Goal: Obtain resource: Download file/media

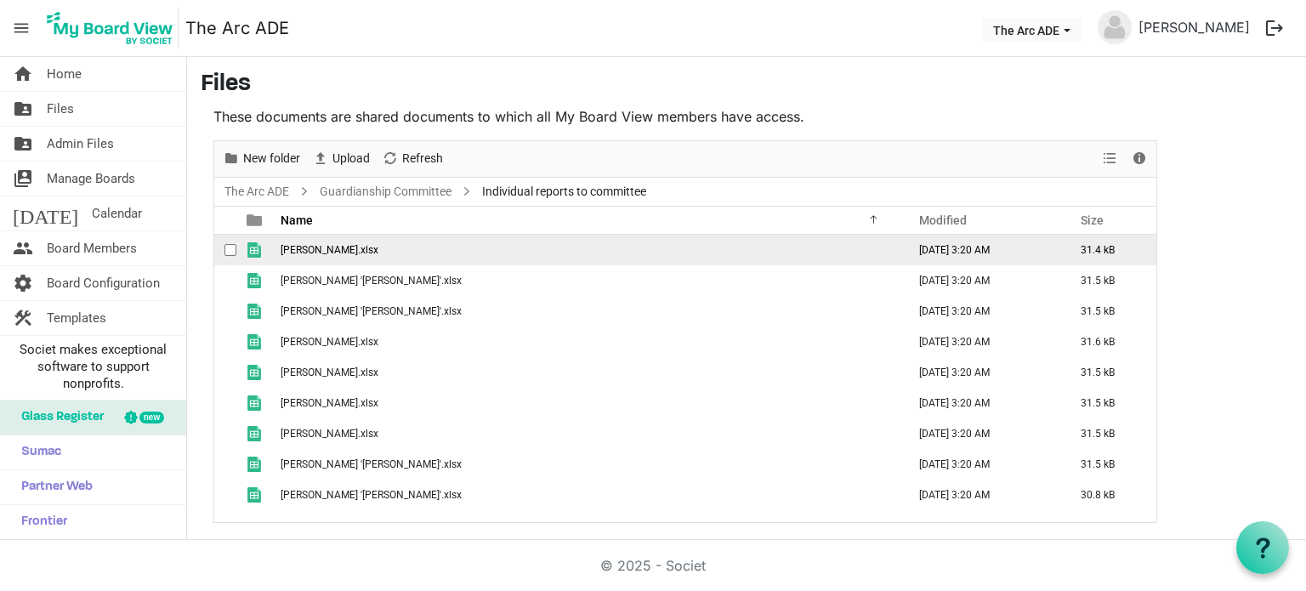
click at [366, 248] on span "Broussard, Shannon.xlsx" at bounding box center [330, 250] width 98 height 12
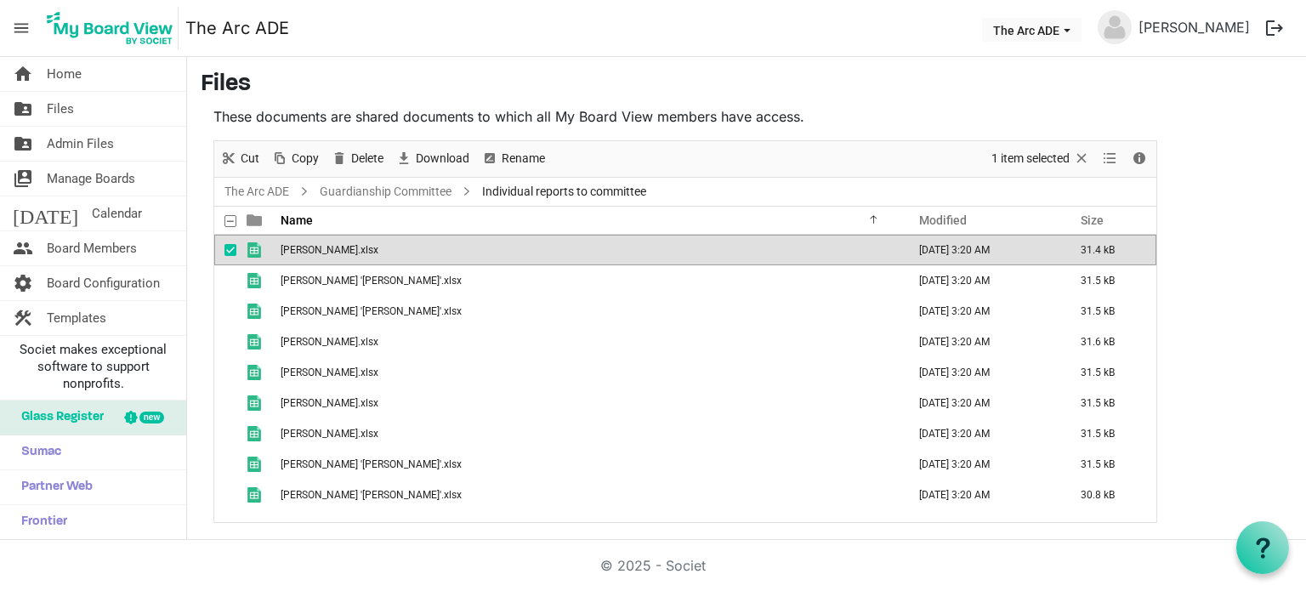
click at [366, 248] on span "Broussard, Shannon.xlsx" at bounding box center [330, 250] width 98 height 12
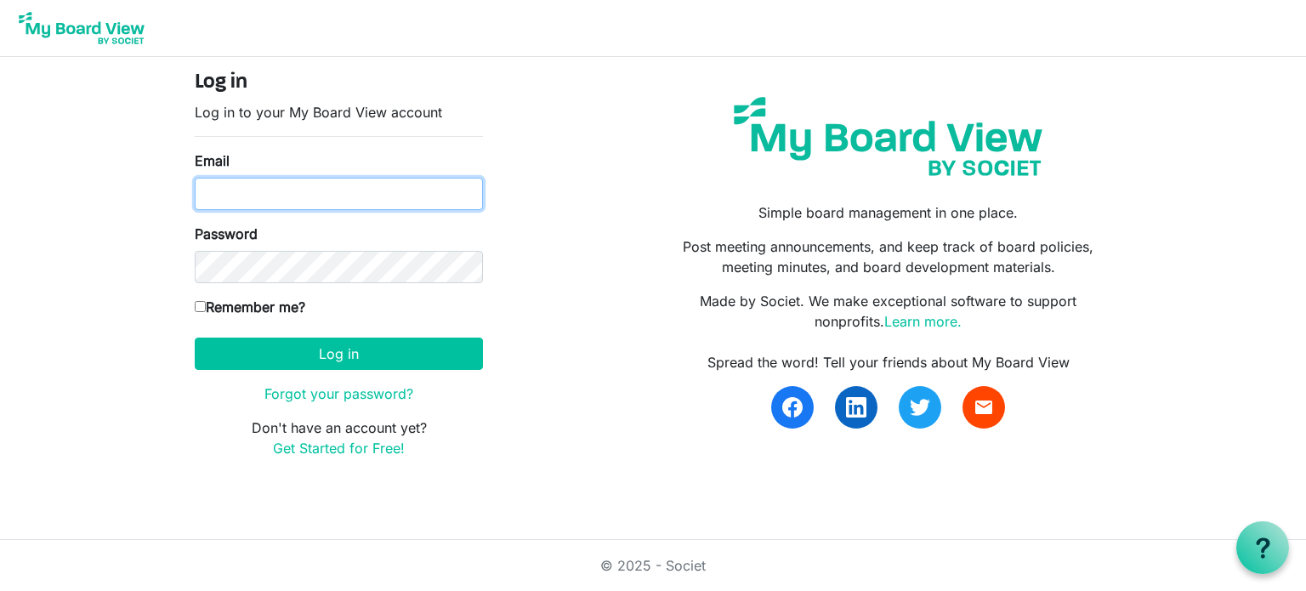
type input "[PERSON_NAME][EMAIL_ADDRESS][DOMAIN_NAME]"
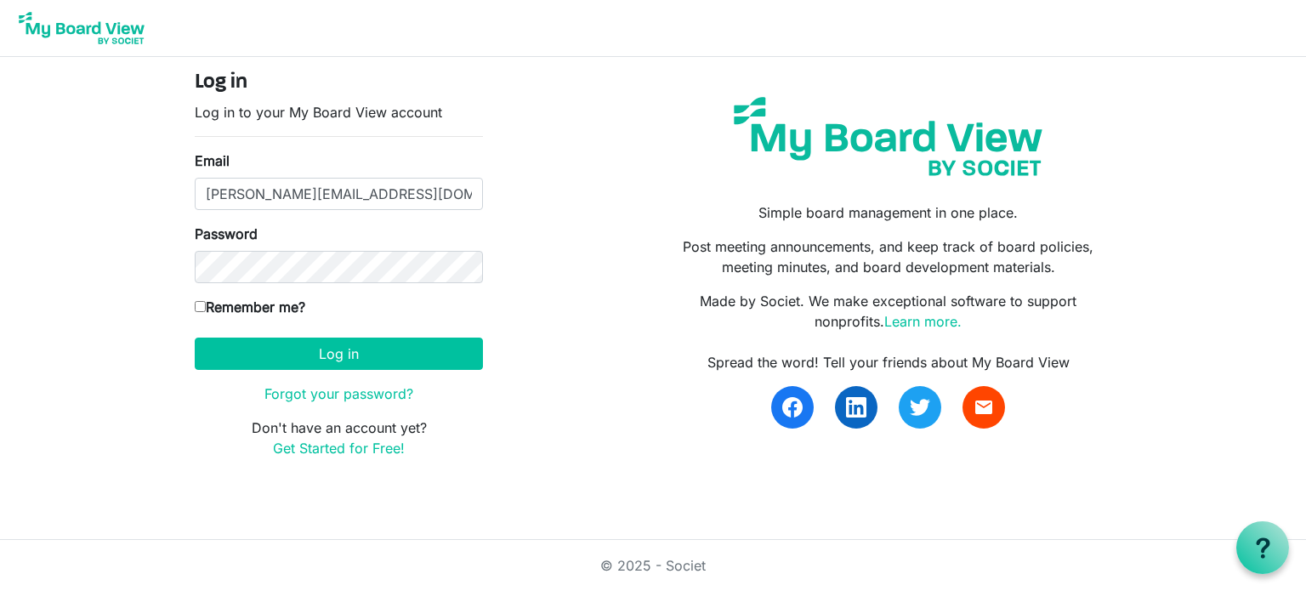
click at [197, 305] on input "Remember me?" at bounding box center [200, 306] width 11 height 11
checkbox input "true"
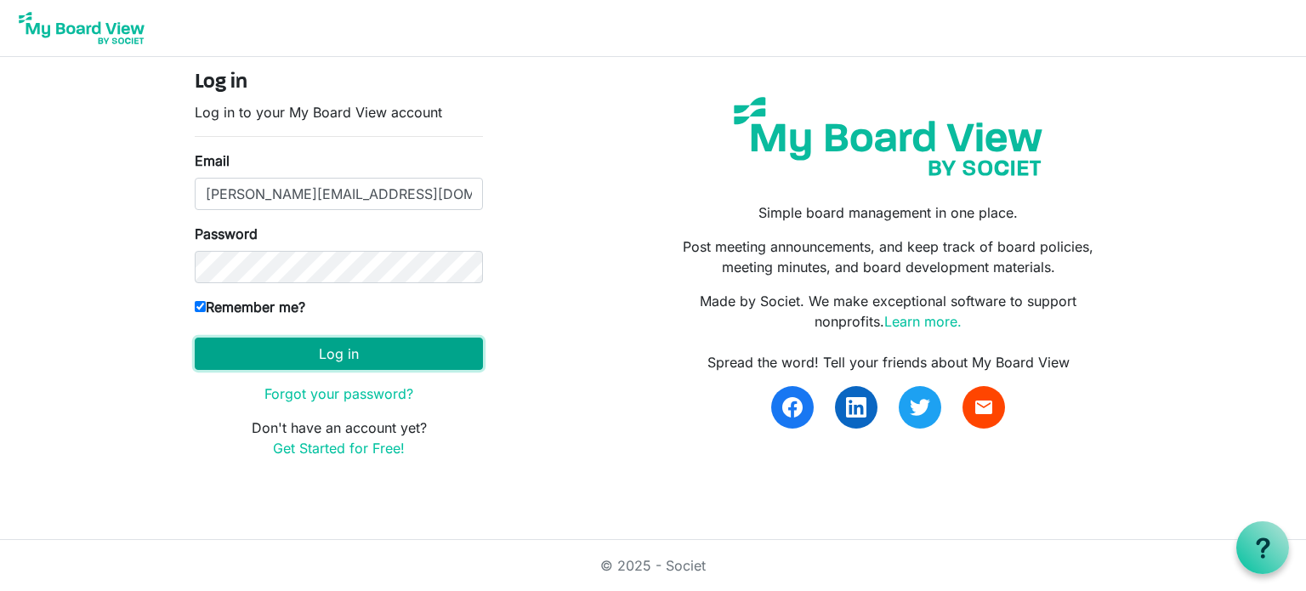
click at [315, 356] on button "Log in" at bounding box center [339, 354] width 288 height 32
click at [326, 356] on button "Log in" at bounding box center [339, 354] width 288 height 32
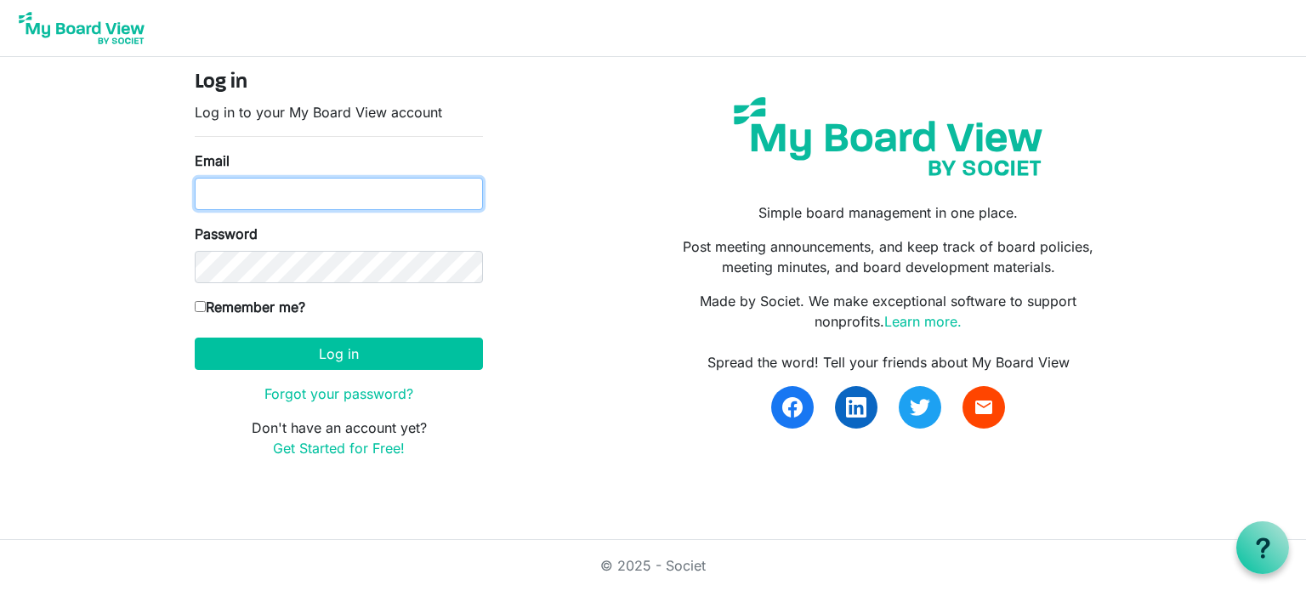
type input "[PERSON_NAME][EMAIL_ADDRESS][DOMAIN_NAME]"
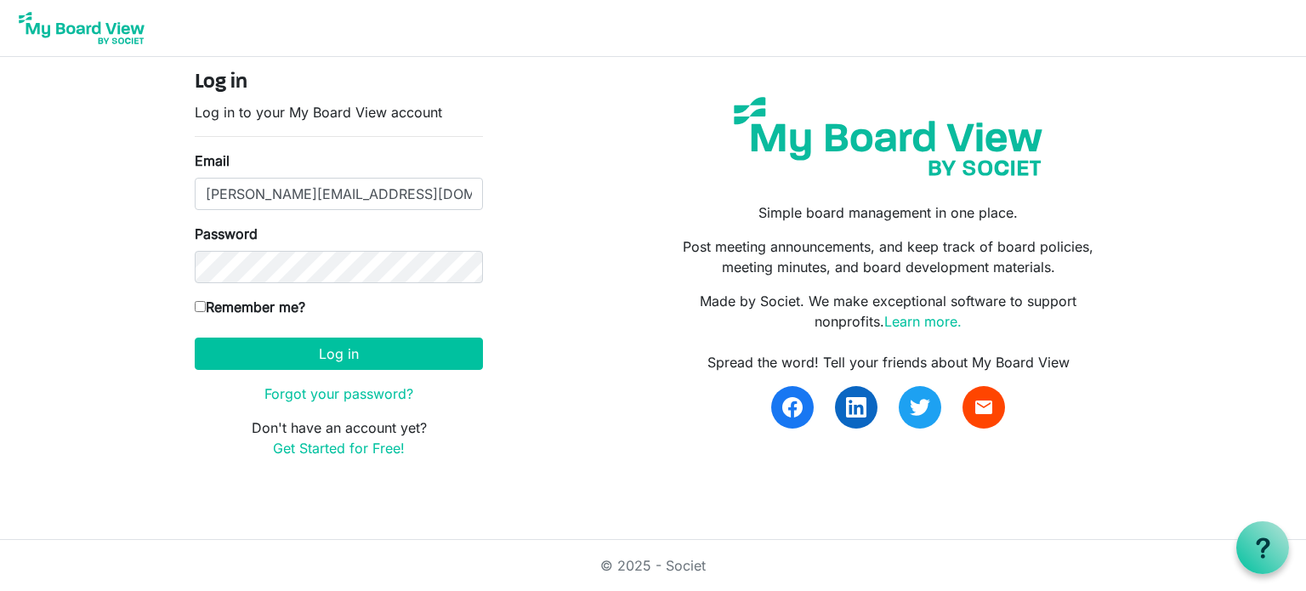
click at [196, 305] on input "Remember me?" at bounding box center [200, 306] width 11 height 11
checkbox input "true"
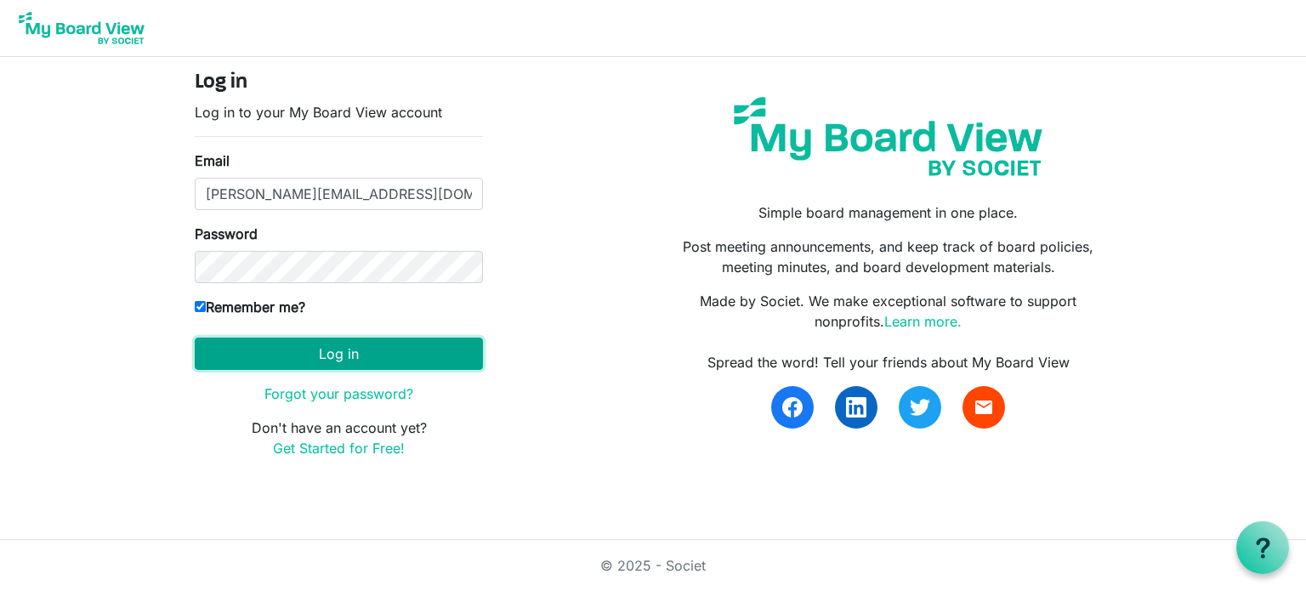
click at [307, 353] on button "Log in" at bounding box center [339, 354] width 288 height 32
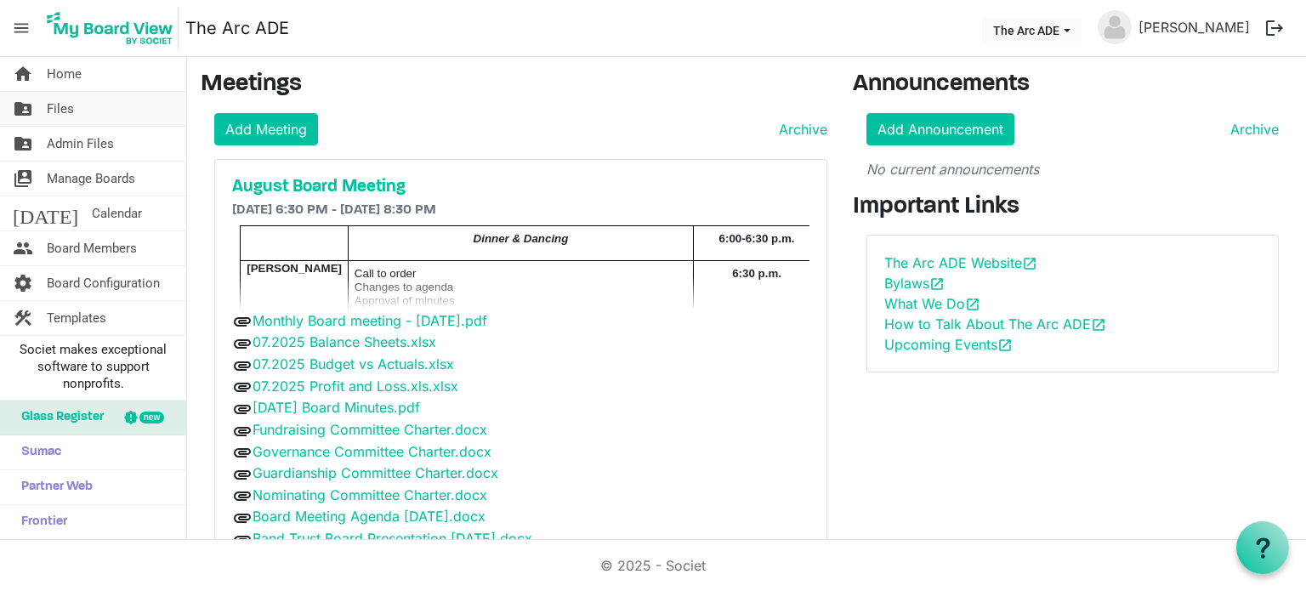
click at [82, 109] on link "folder_shared Files" at bounding box center [93, 109] width 186 height 34
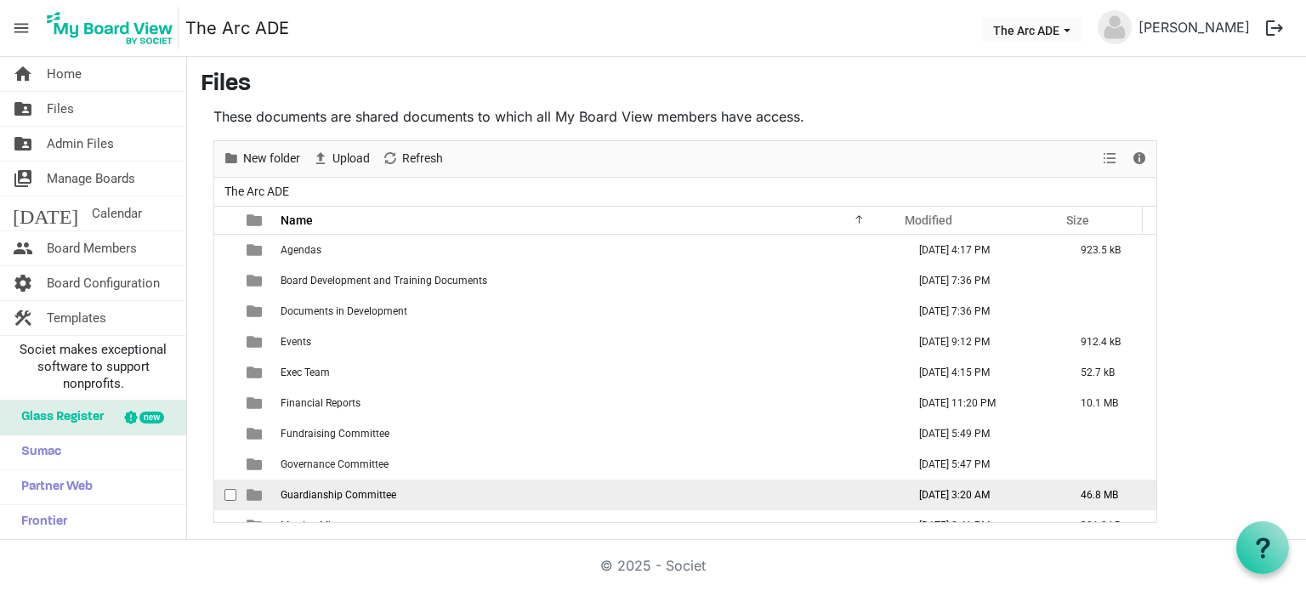
click at [354, 496] on span "Guardianship Committee" at bounding box center [339, 495] width 116 height 12
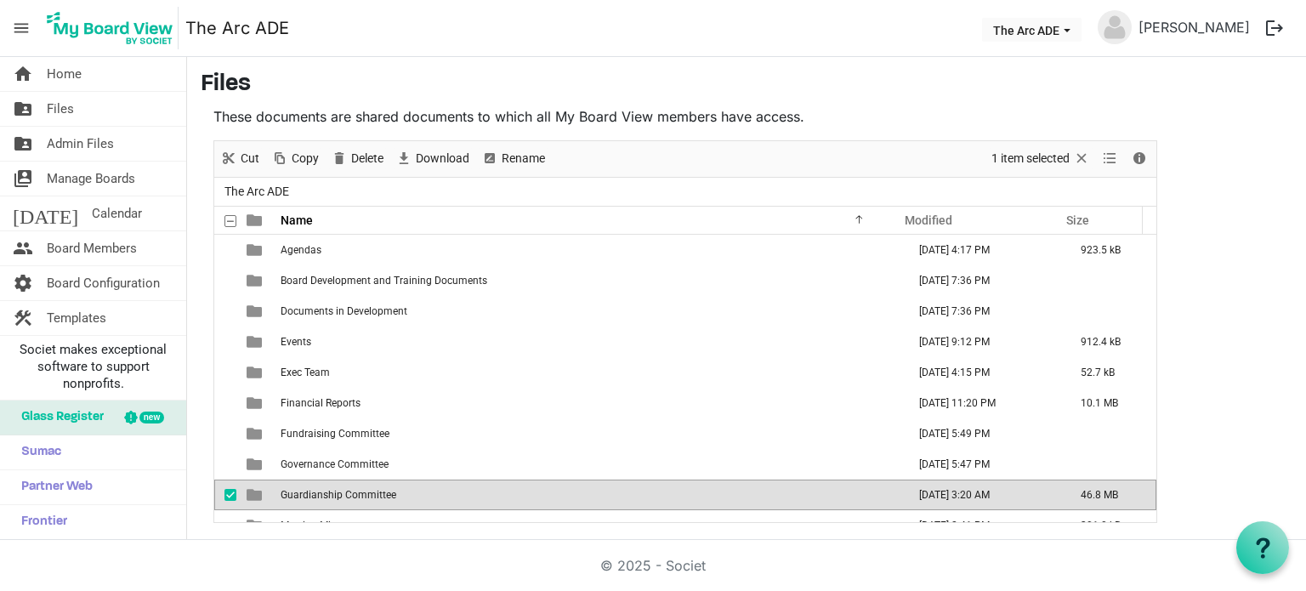
click at [354, 496] on span "Guardianship Committee" at bounding box center [339, 495] width 116 height 12
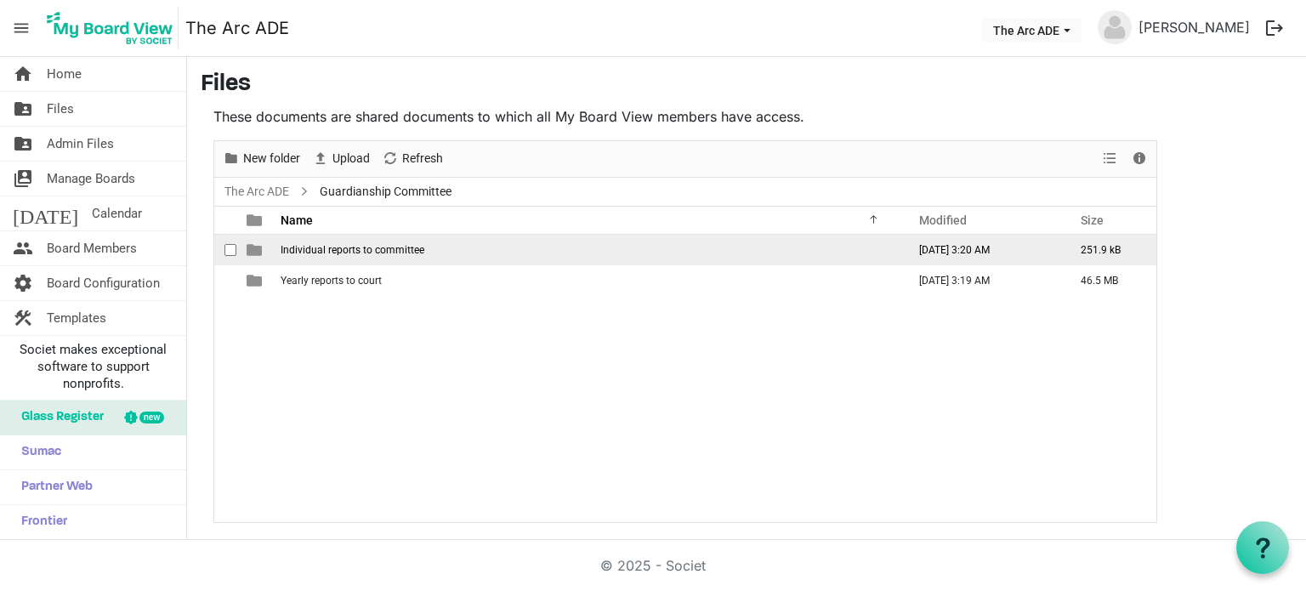
click at [418, 251] on span "Individual reports to committee" at bounding box center [353, 250] width 144 height 12
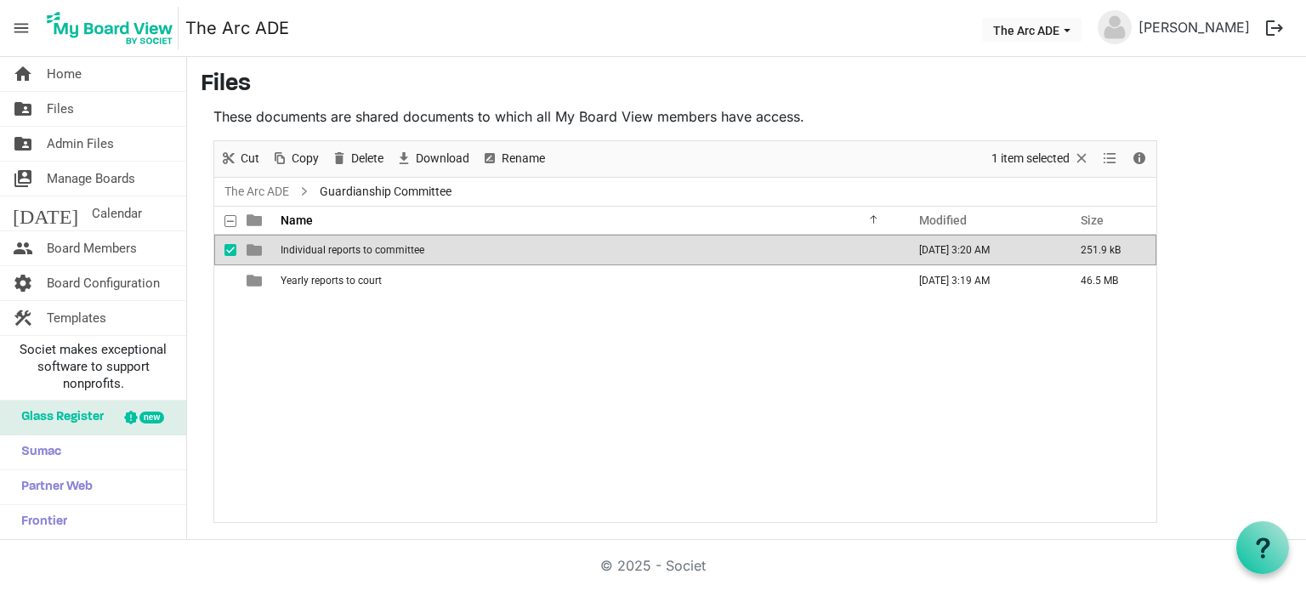
click at [418, 251] on span "Individual reports to committee" at bounding box center [353, 250] width 144 height 12
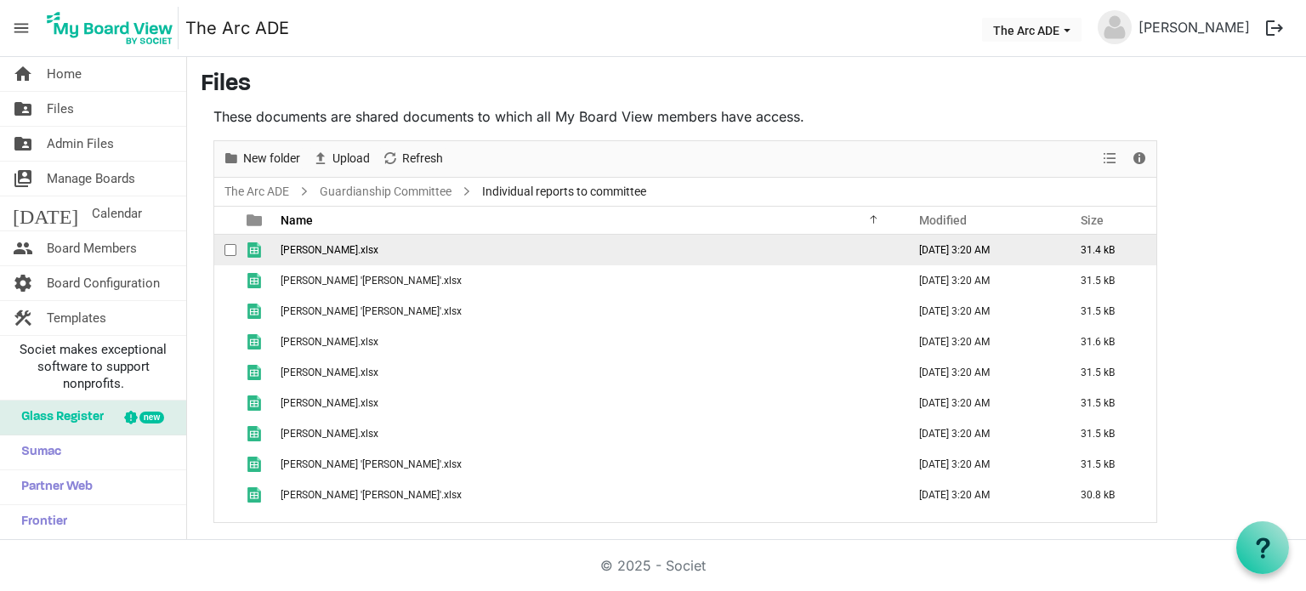
click at [363, 246] on span "[PERSON_NAME].xlsx" at bounding box center [330, 250] width 98 height 12
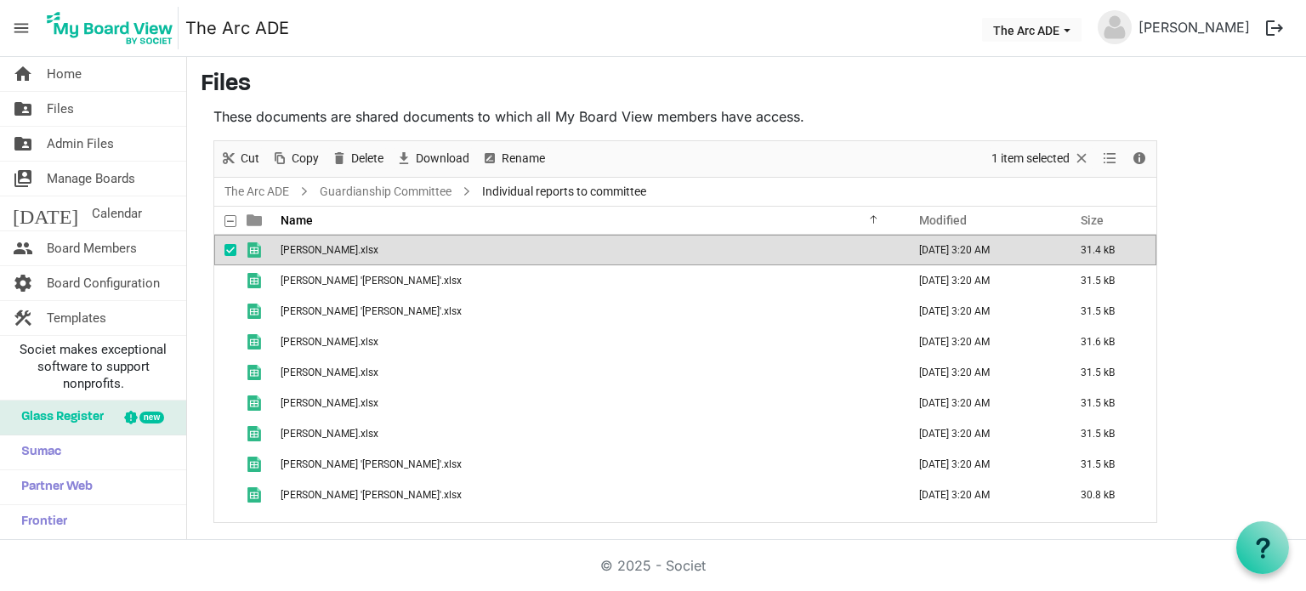
click at [363, 246] on span "[PERSON_NAME].xlsx" at bounding box center [330, 250] width 98 height 12
click at [418, 190] on link "Guardianship Committee" at bounding box center [385, 191] width 139 height 21
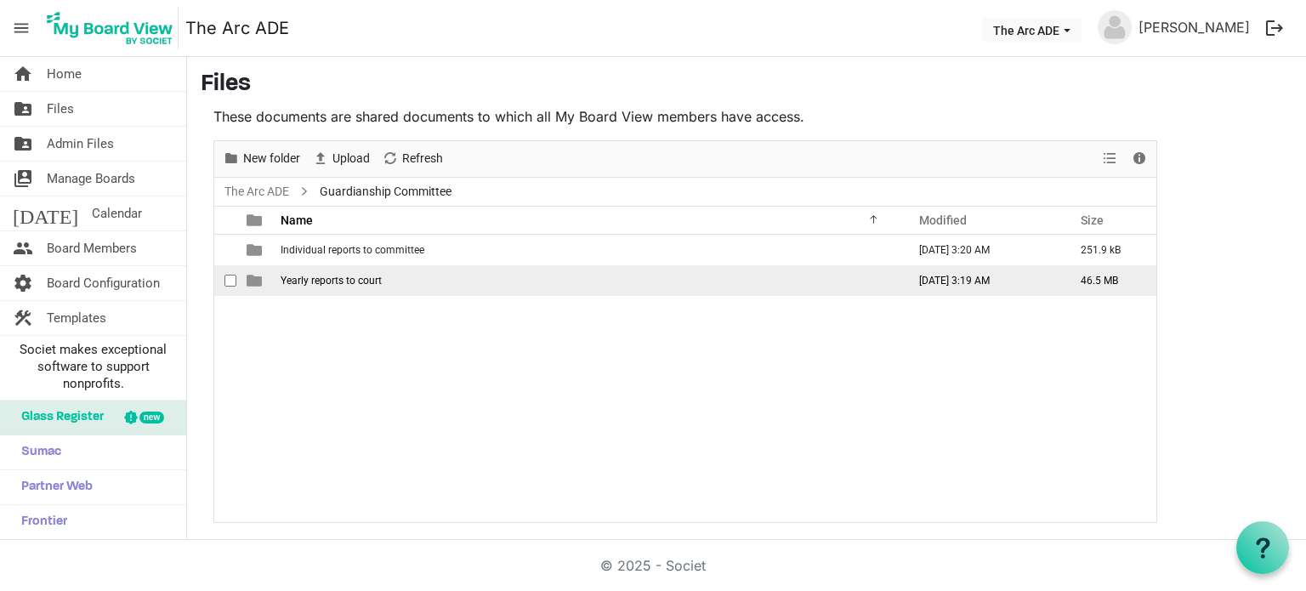
click at [344, 279] on span "Yearly reports to court" at bounding box center [331, 281] width 101 height 12
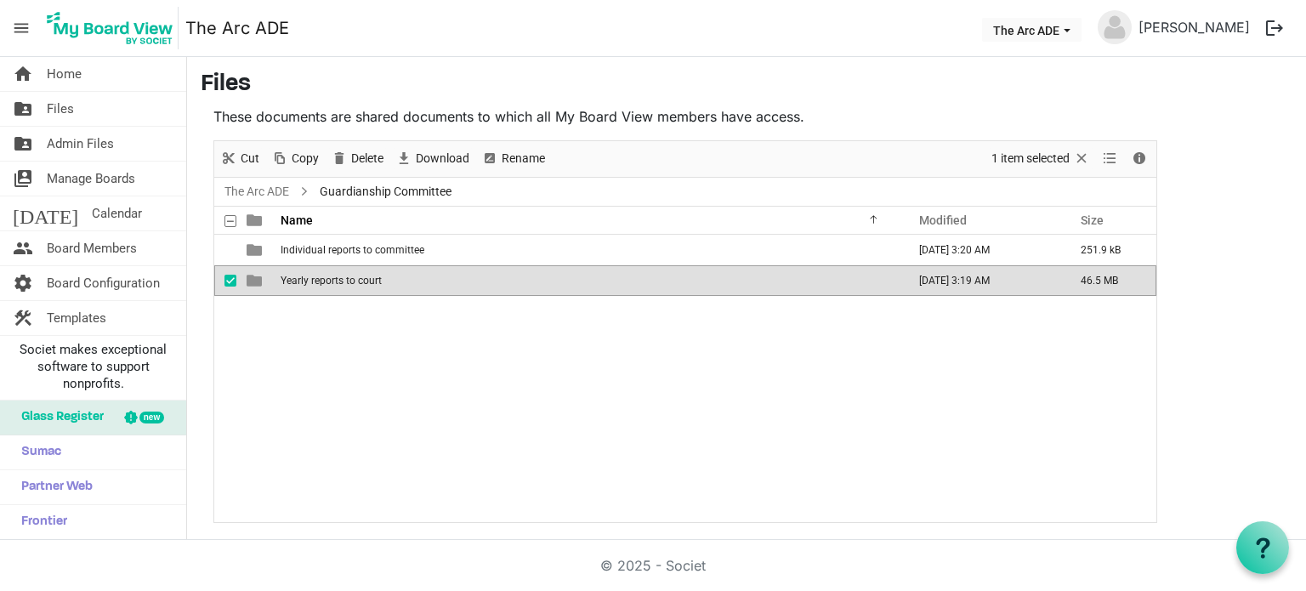
click at [344, 279] on span "Yearly reports to court" at bounding box center [331, 281] width 101 height 12
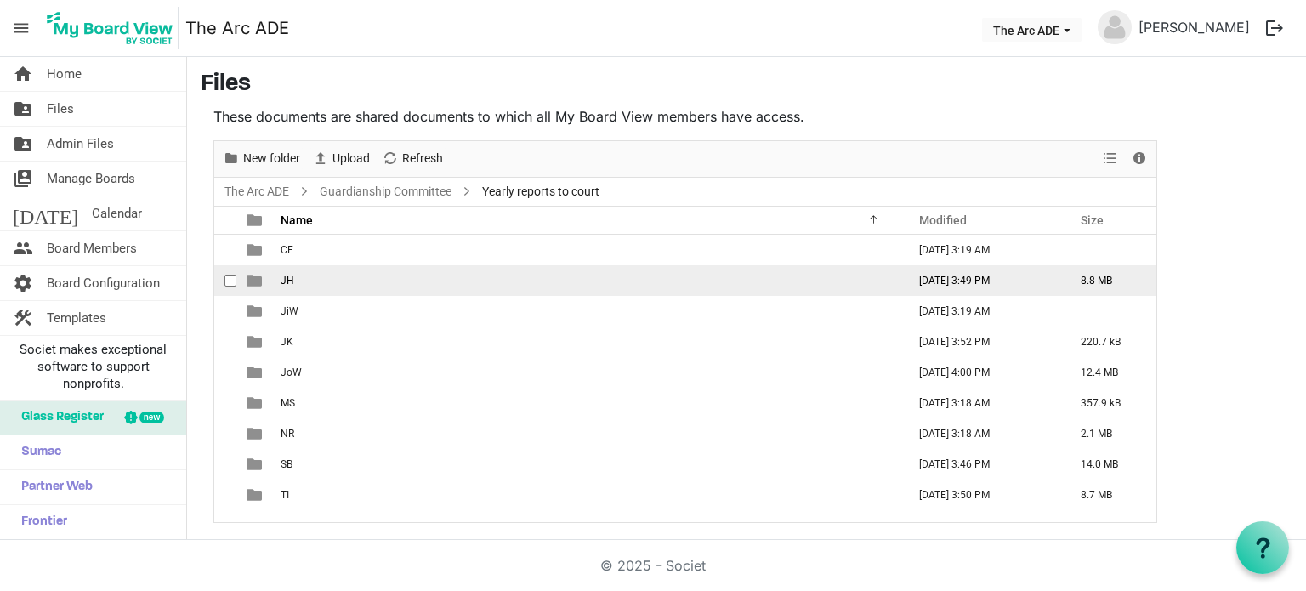
click at [292, 282] on span "JH" at bounding box center [288, 281] width 14 height 12
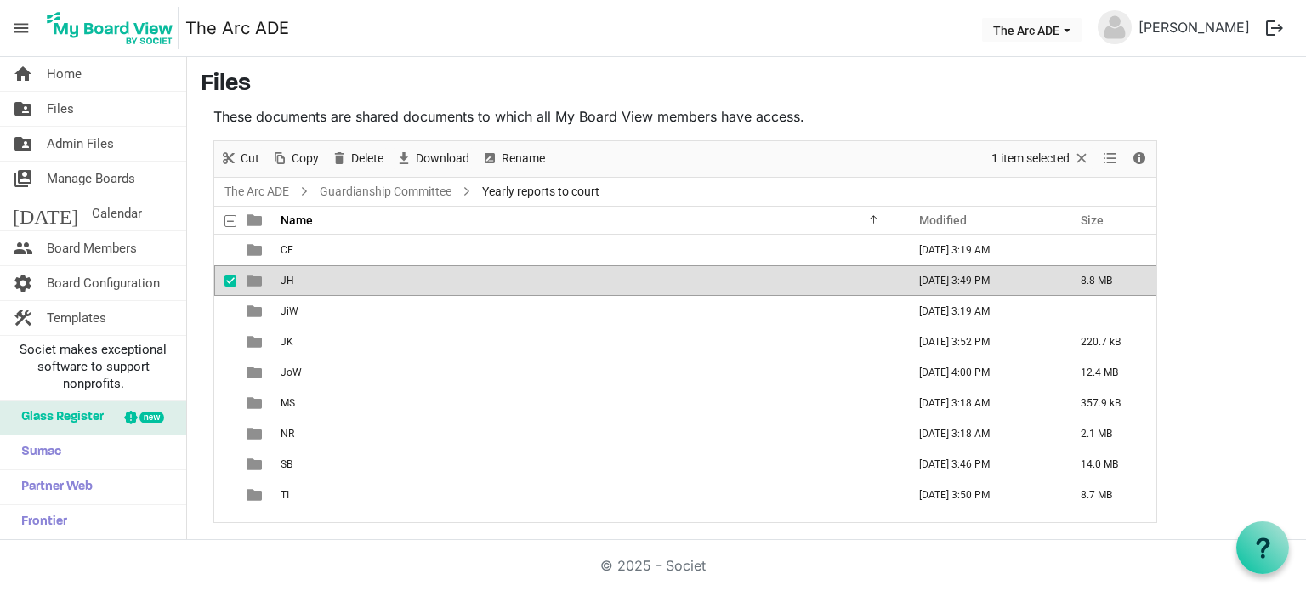
click at [292, 282] on span "JH" at bounding box center [288, 281] width 14 height 12
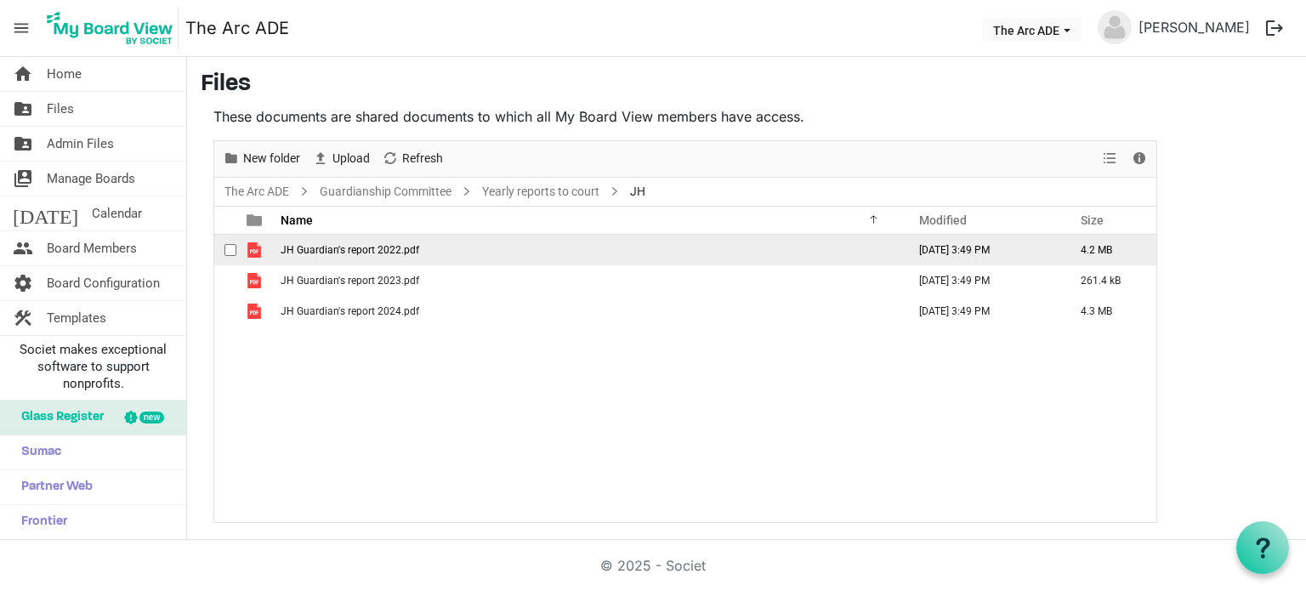
click at [366, 246] on span "JH Guardian's report 2022.pdf" at bounding box center [350, 250] width 139 height 12
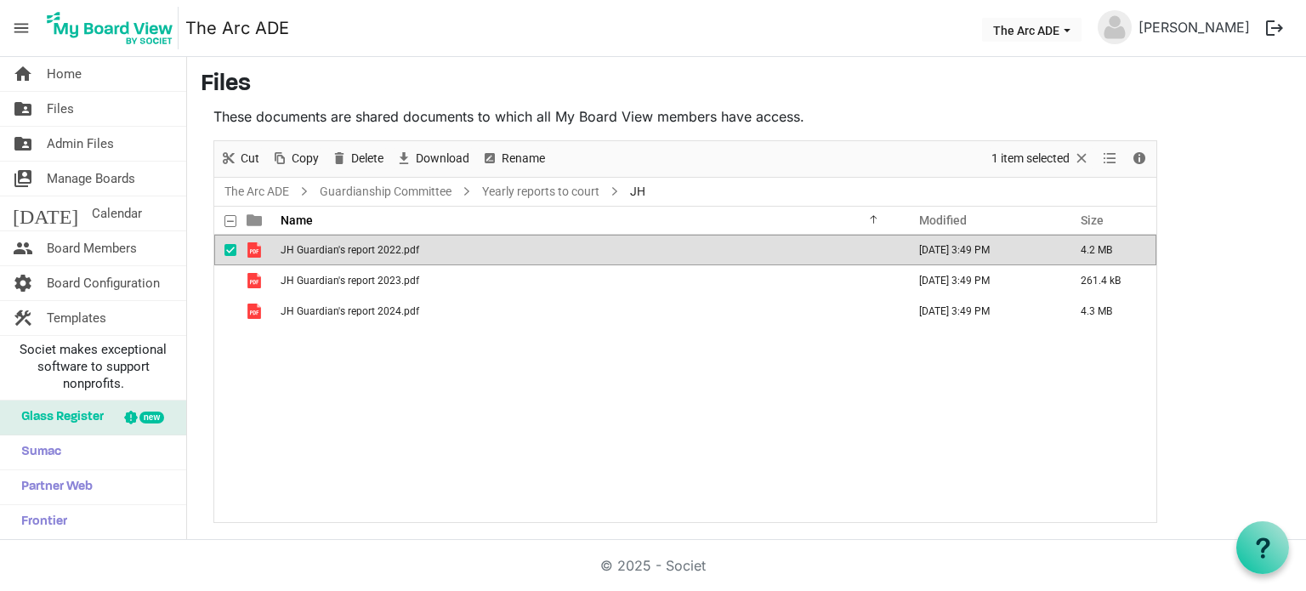
click at [366, 246] on span "JH Guardian's report 2022.pdf" at bounding box center [350, 250] width 139 height 12
click at [408, 192] on link "Guardianship Committee" at bounding box center [385, 191] width 139 height 21
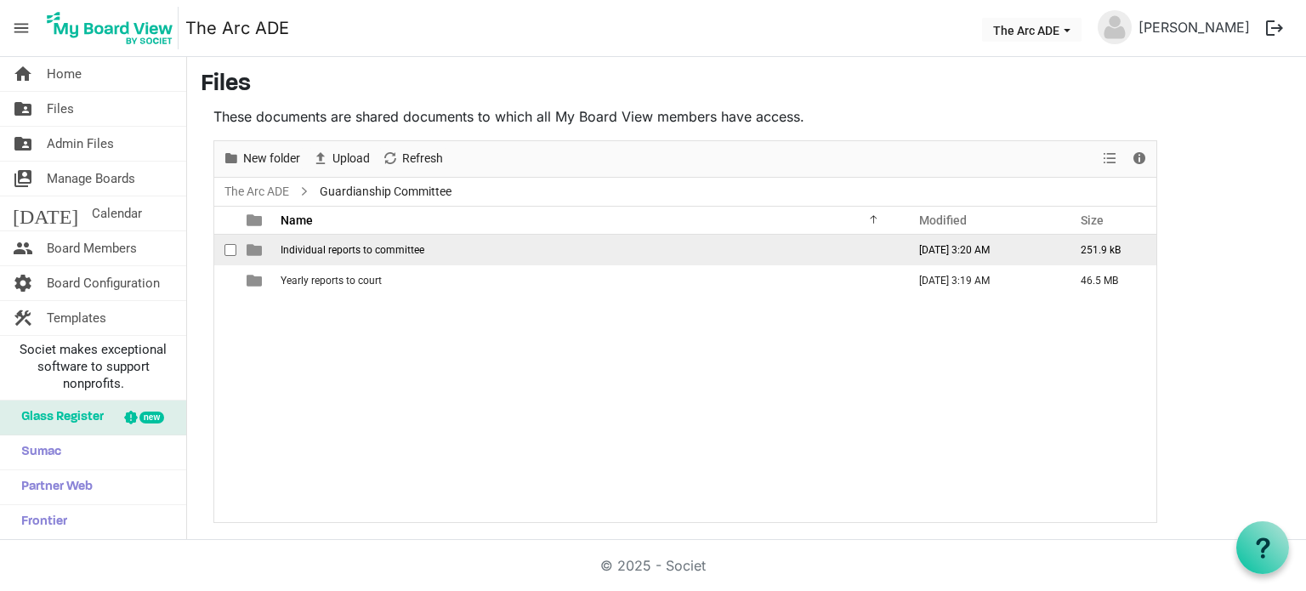
click at [361, 244] on span "Individual reports to committee" at bounding box center [353, 250] width 144 height 12
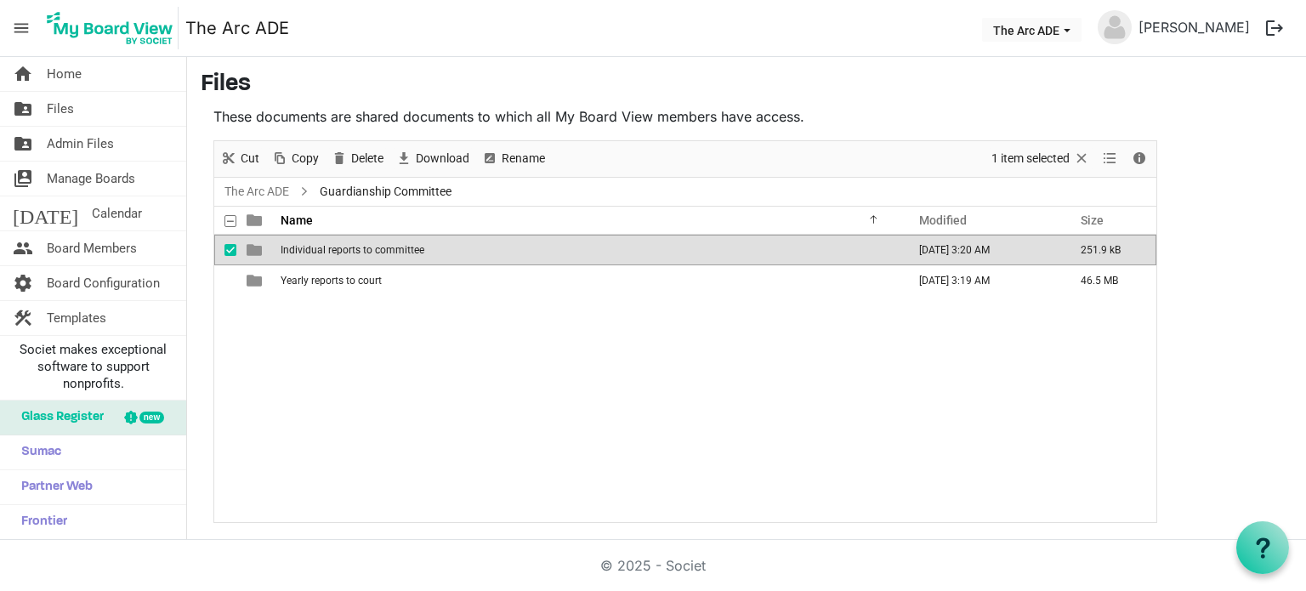
click at [361, 244] on span "Individual reports to committee" at bounding box center [353, 250] width 144 height 12
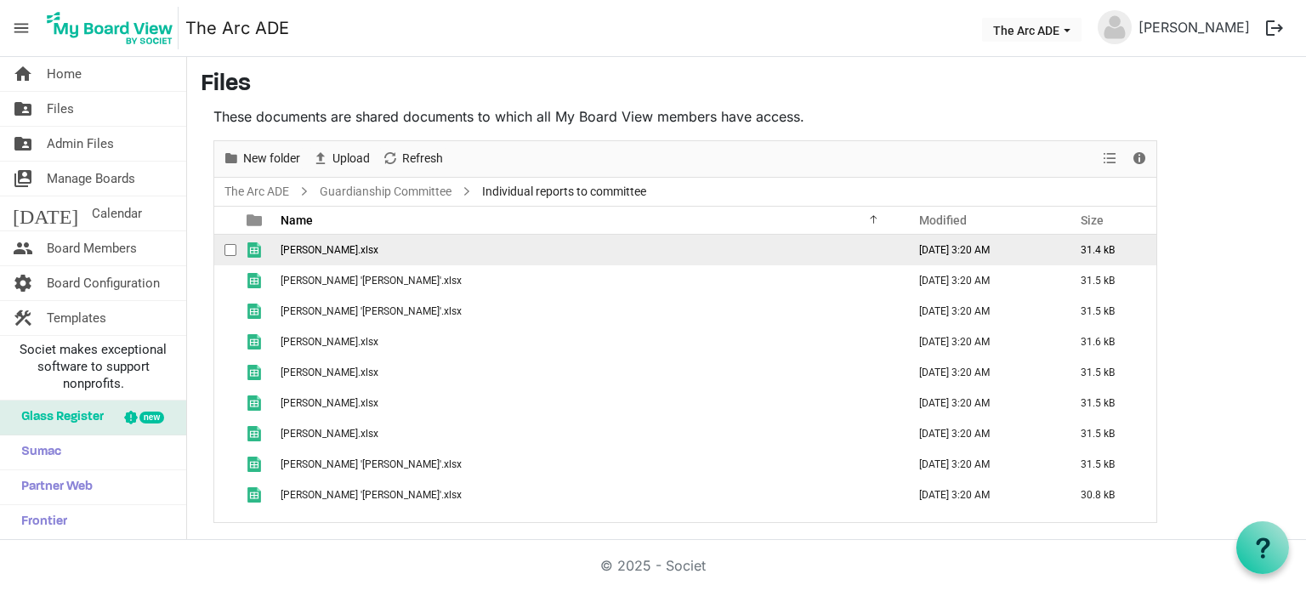
click at [364, 253] on span "[PERSON_NAME].xlsx" at bounding box center [330, 250] width 98 height 12
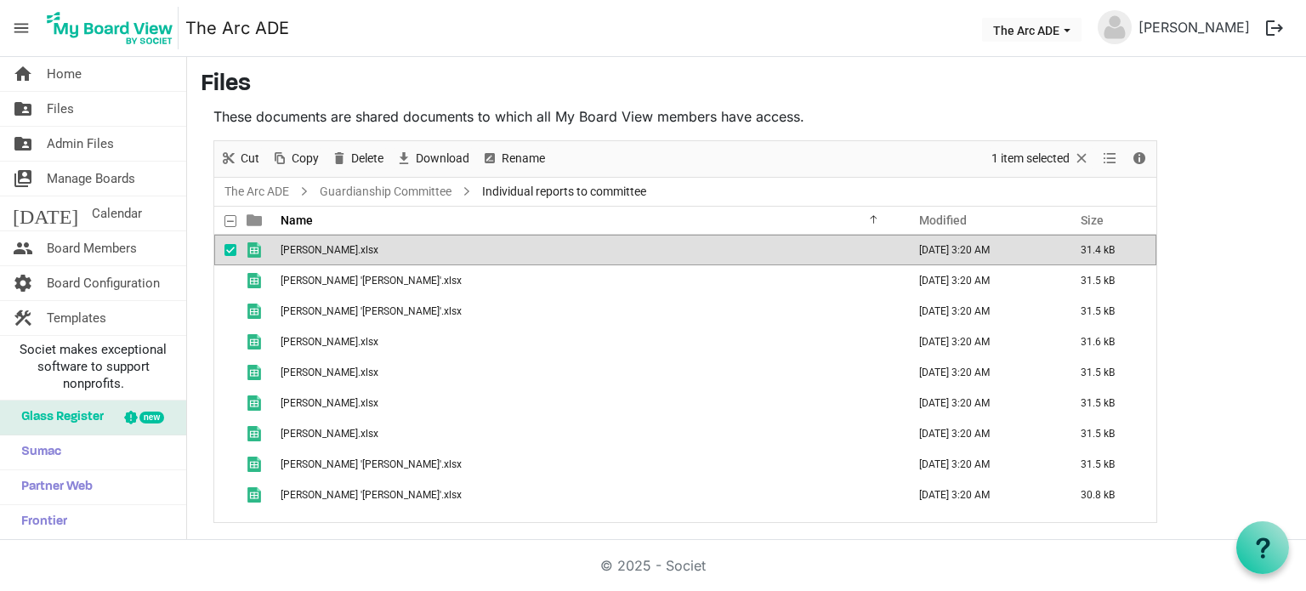
click at [364, 253] on span "[PERSON_NAME].xlsx" at bounding box center [330, 250] width 98 height 12
click at [411, 192] on link "Guardianship Committee" at bounding box center [385, 191] width 139 height 21
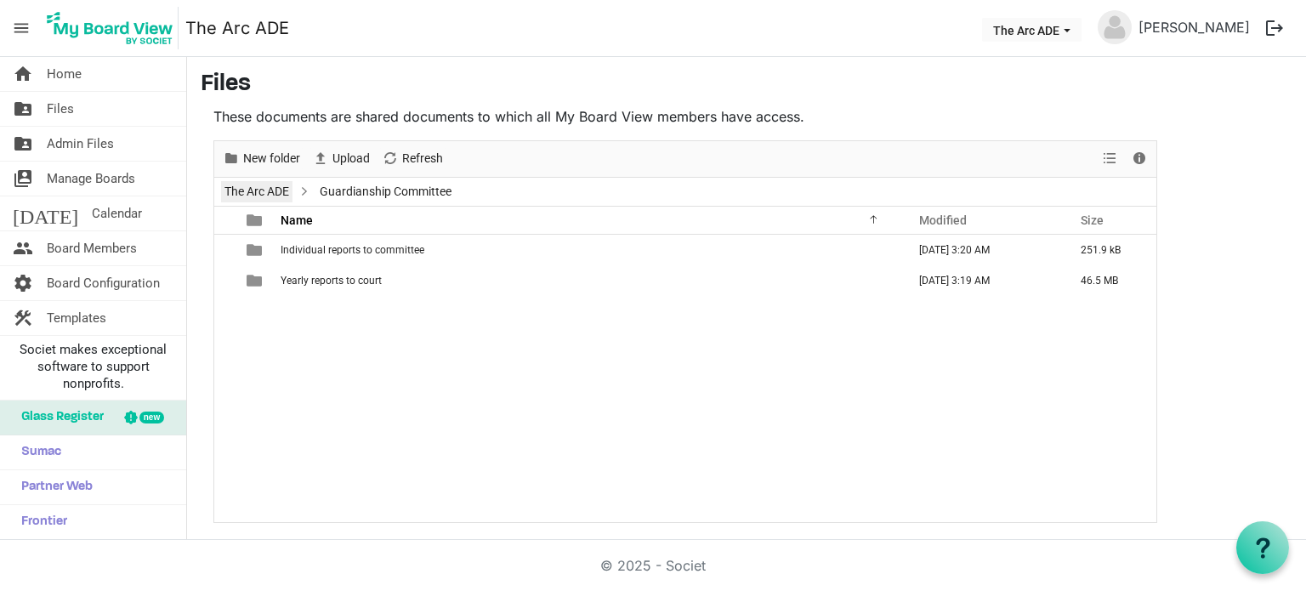
click at [281, 193] on link "The Arc ADE" at bounding box center [256, 191] width 71 height 21
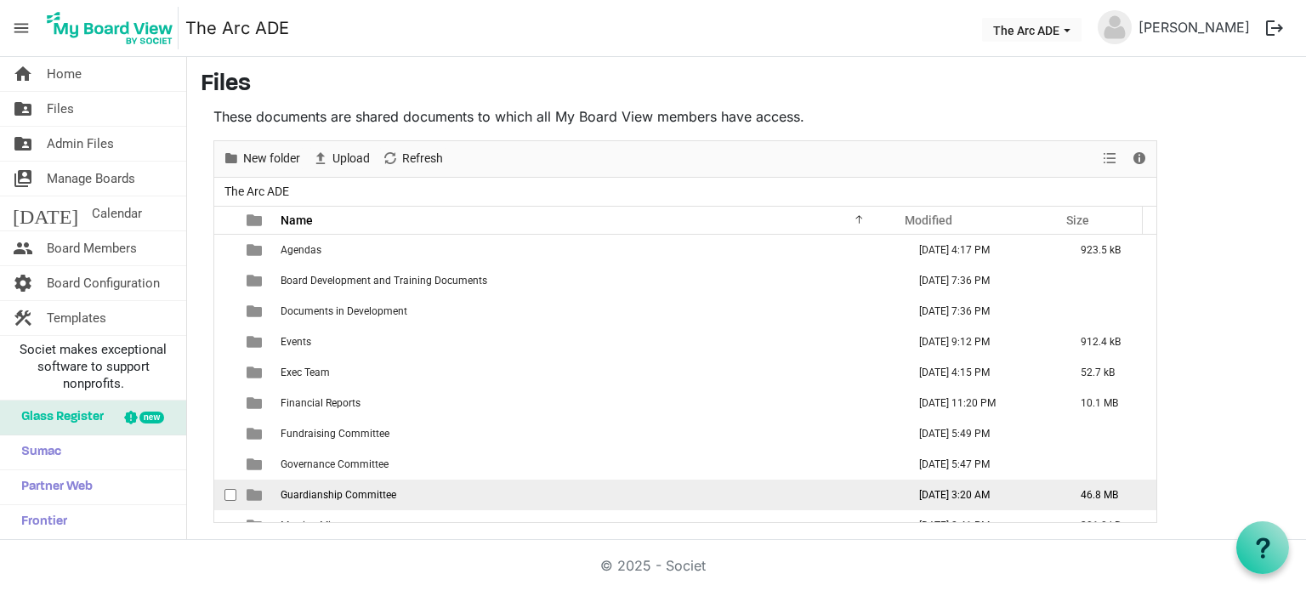
click at [337, 493] on span "Guardianship Committee" at bounding box center [339, 495] width 116 height 12
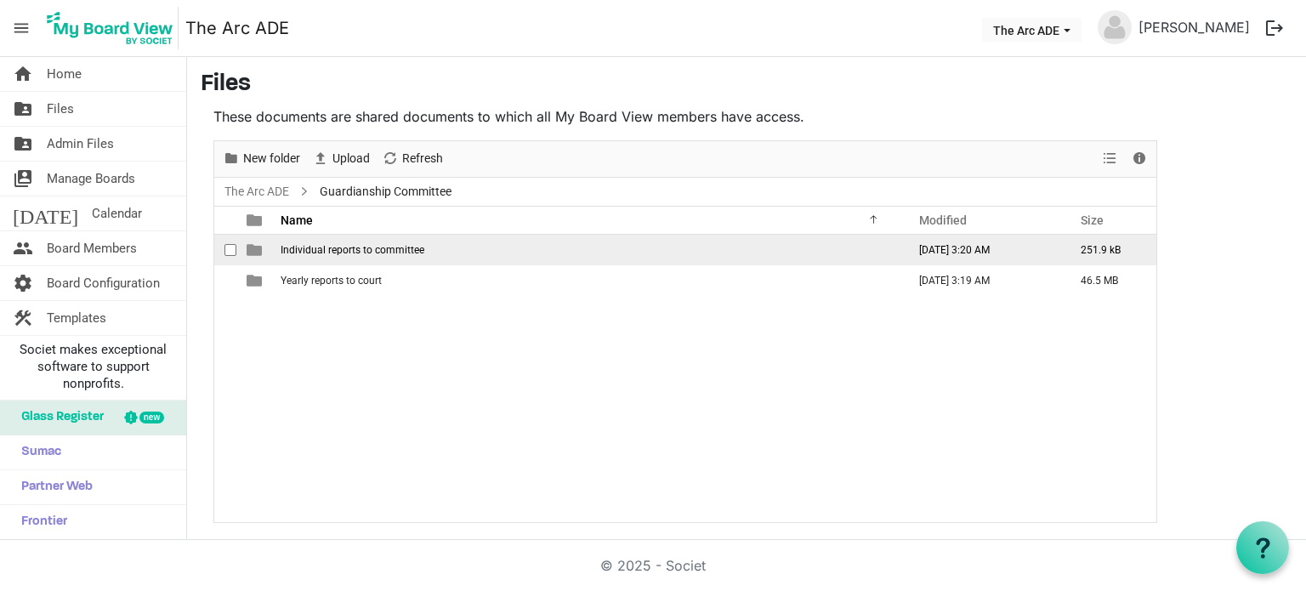
click at [335, 247] on span "Individual reports to committee" at bounding box center [353, 250] width 144 height 12
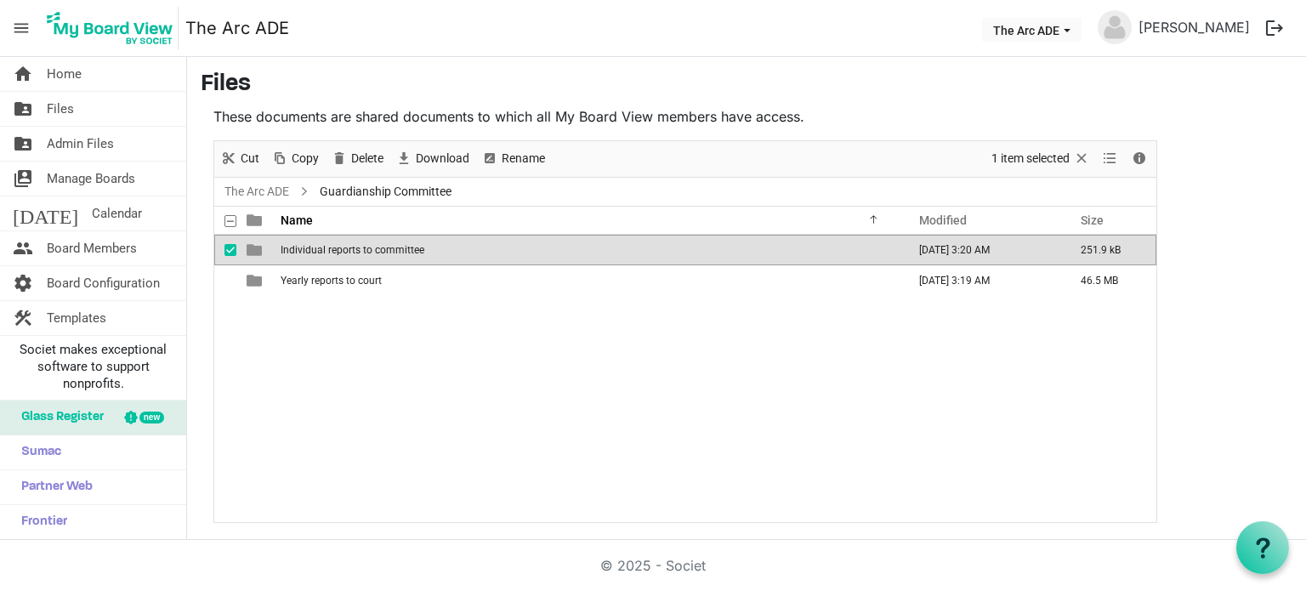
click at [335, 247] on span "Individual reports to committee" at bounding box center [353, 250] width 144 height 12
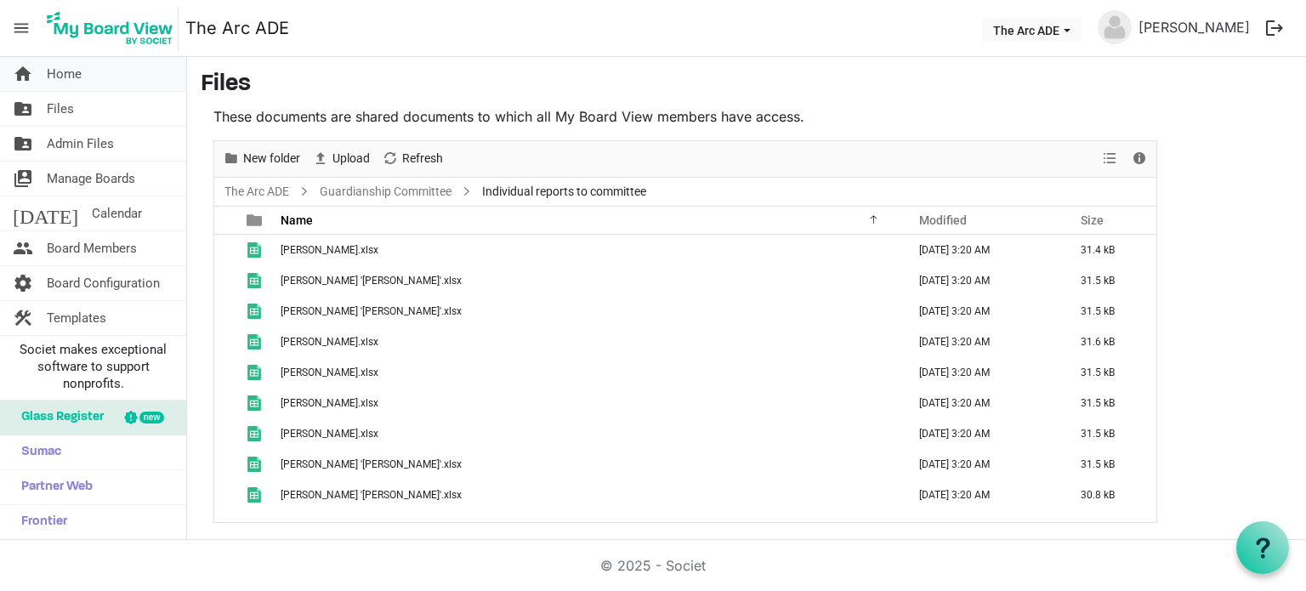
click at [71, 77] on span "Home" at bounding box center [64, 74] width 35 height 34
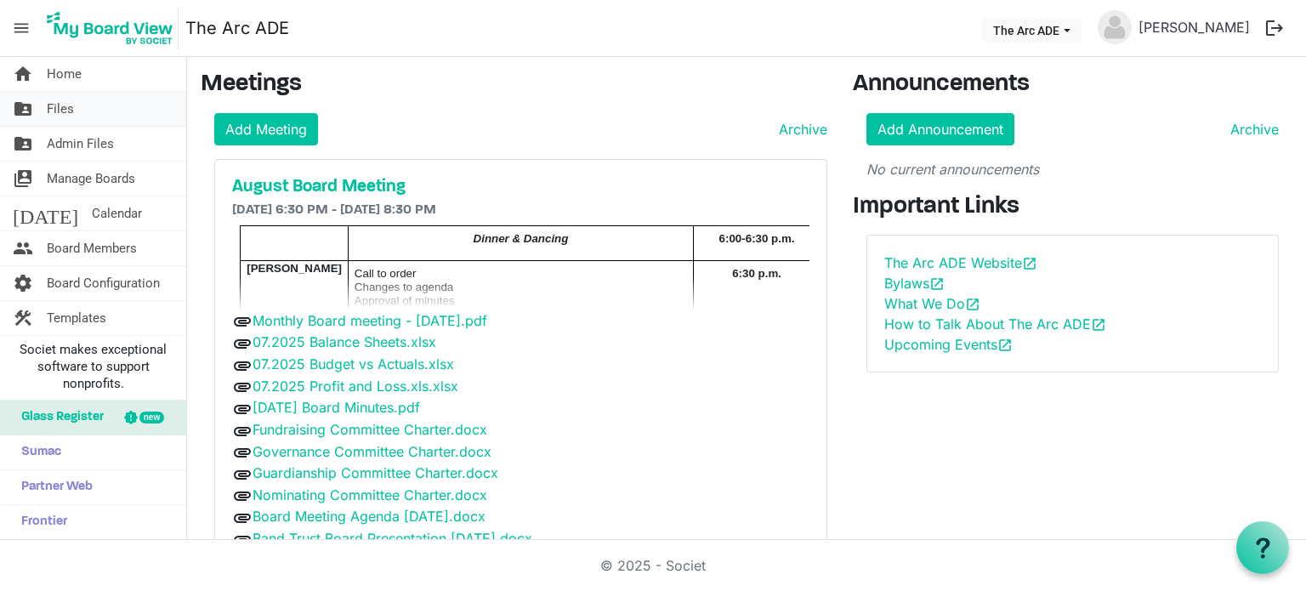
click at [26, 110] on span "folder_shared" at bounding box center [23, 109] width 20 height 34
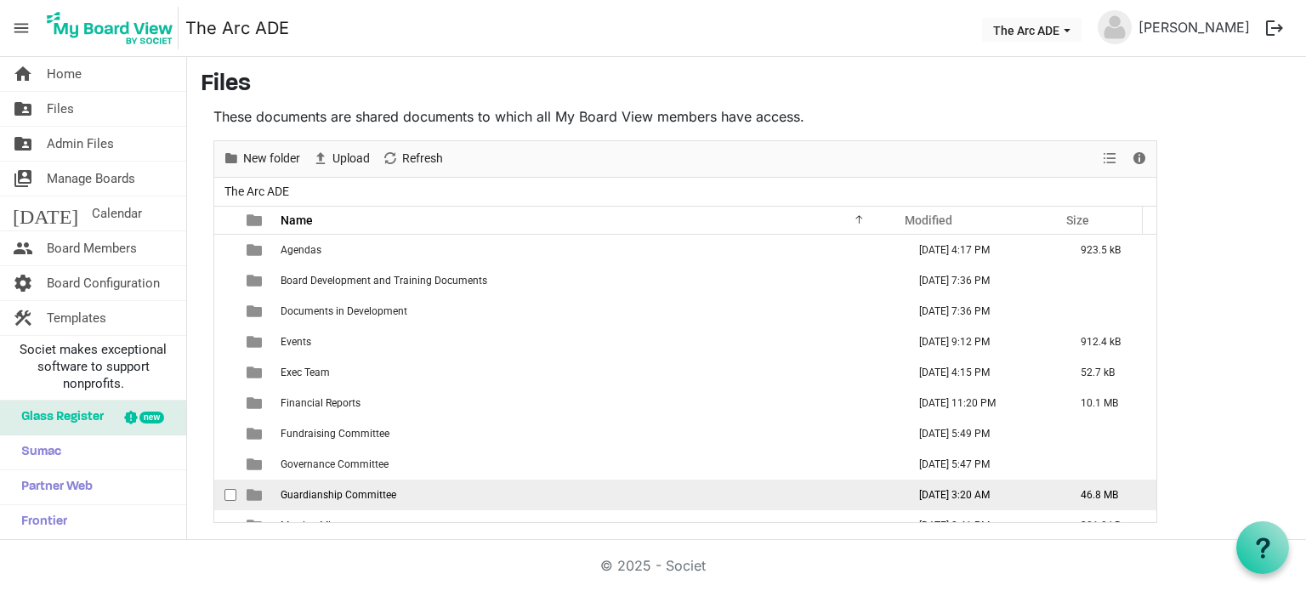
click at [338, 492] on span "Guardianship Committee" at bounding box center [339, 495] width 116 height 12
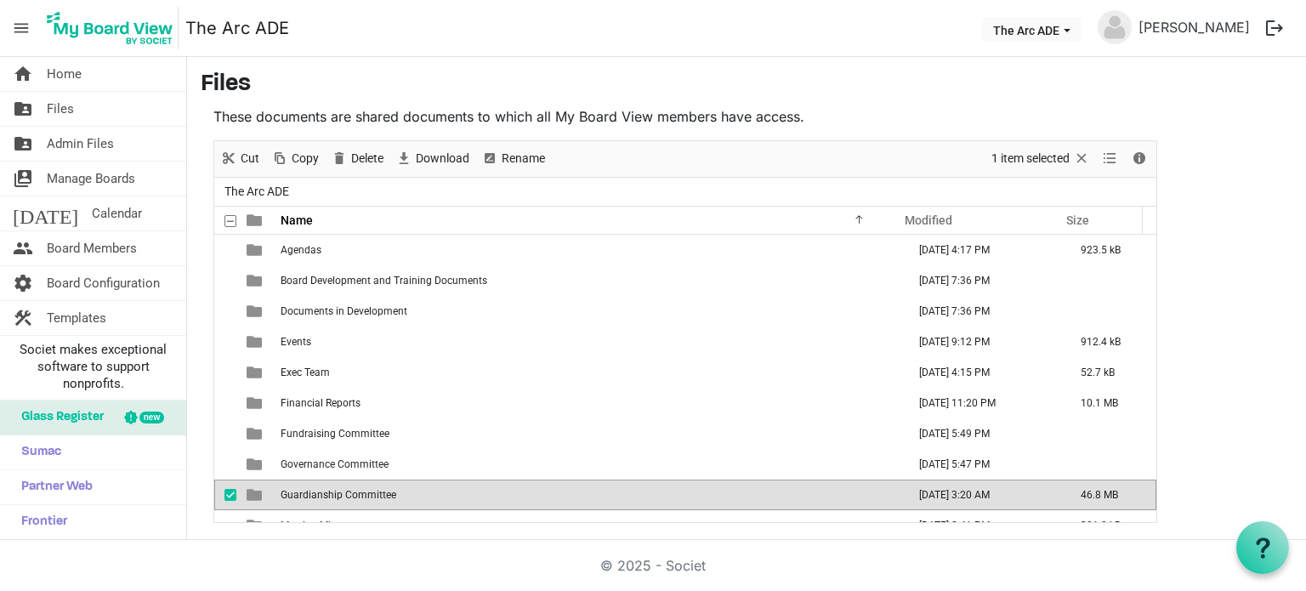
click at [338, 492] on span "Guardianship Committee" at bounding box center [339, 495] width 116 height 12
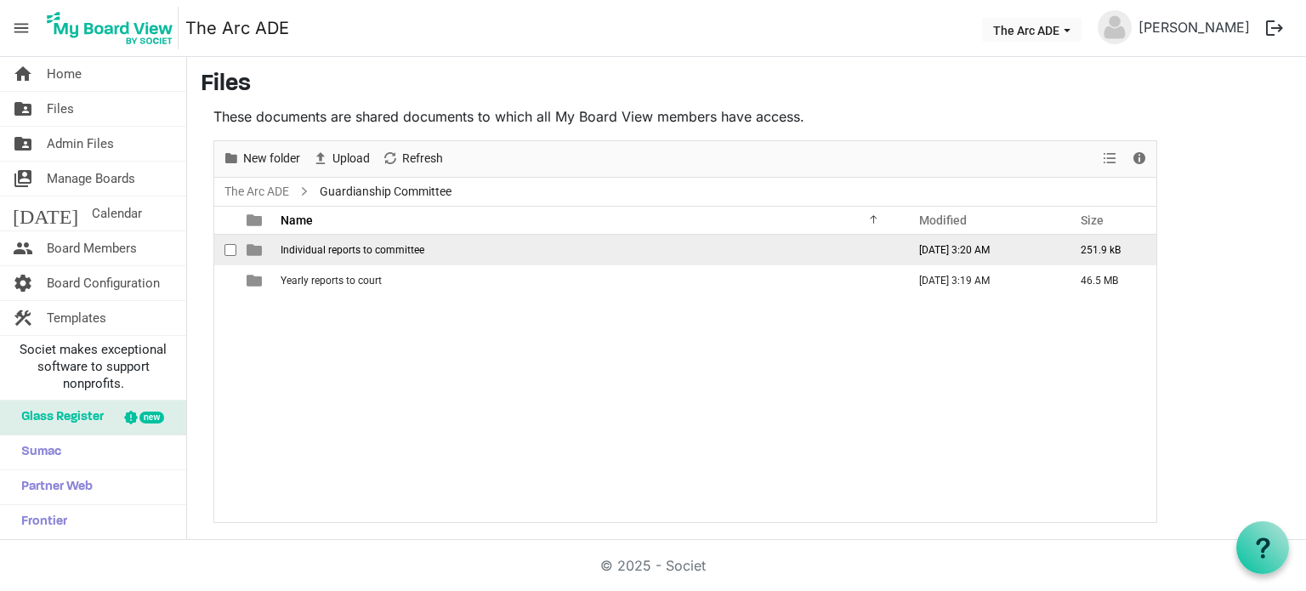
click at [344, 247] on span "Individual reports to committee" at bounding box center [353, 250] width 144 height 12
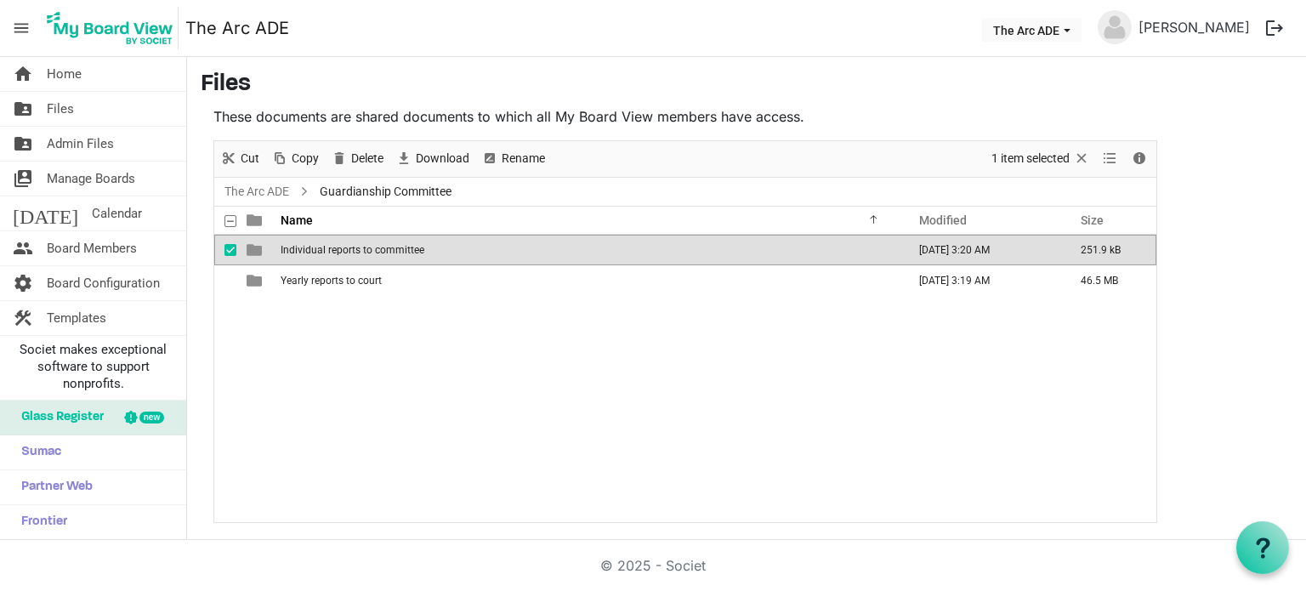
click at [344, 247] on span "Individual reports to committee" at bounding box center [353, 250] width 144 height 12
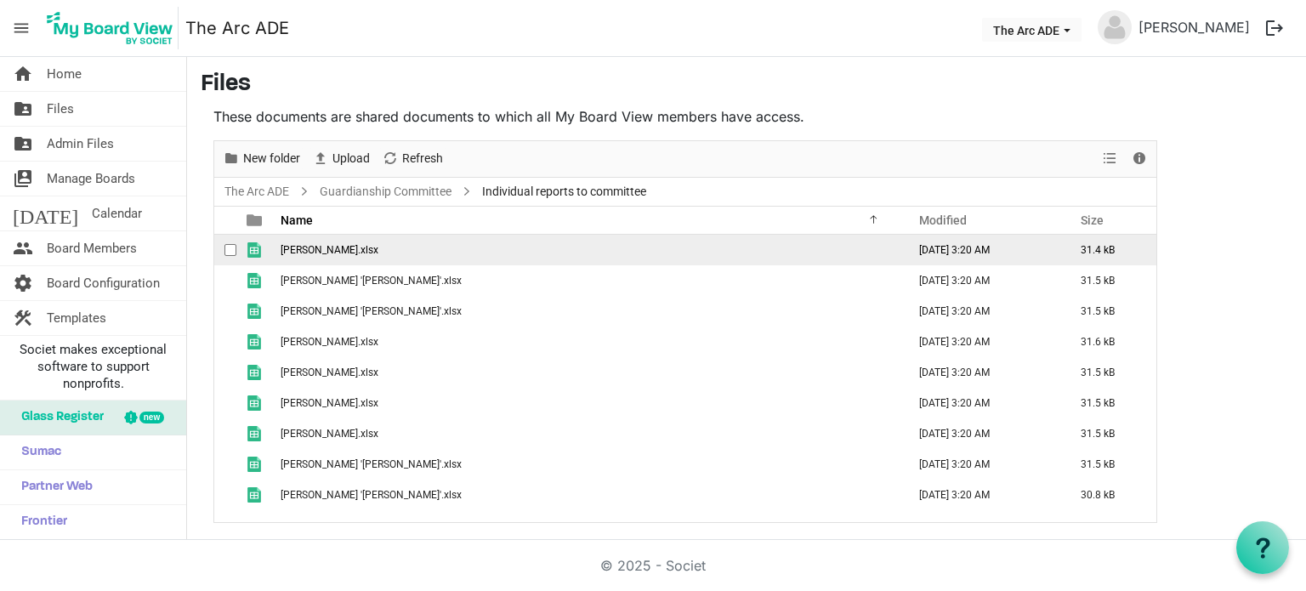
click at [337, 249] on span "[PERSON_NAME].xlsx" at bounding box center [330, 250] width 98 height 12
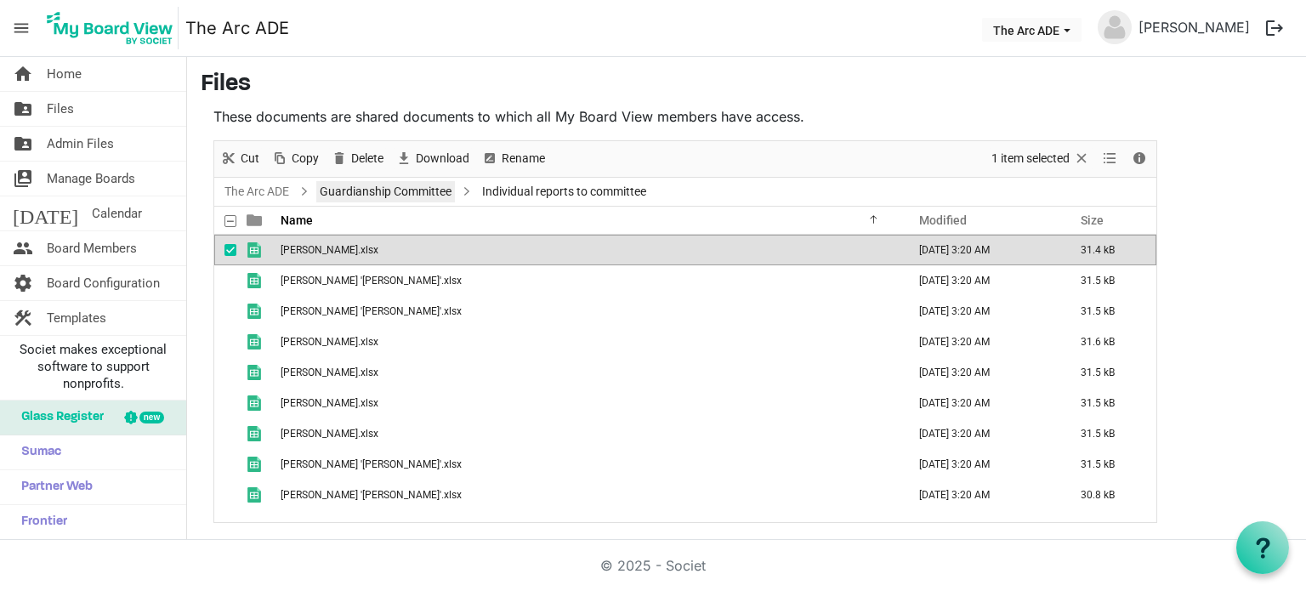
click at [417, 190] on link "Guardianship Committee" at bounding box center [385, 191] width 139 height 21
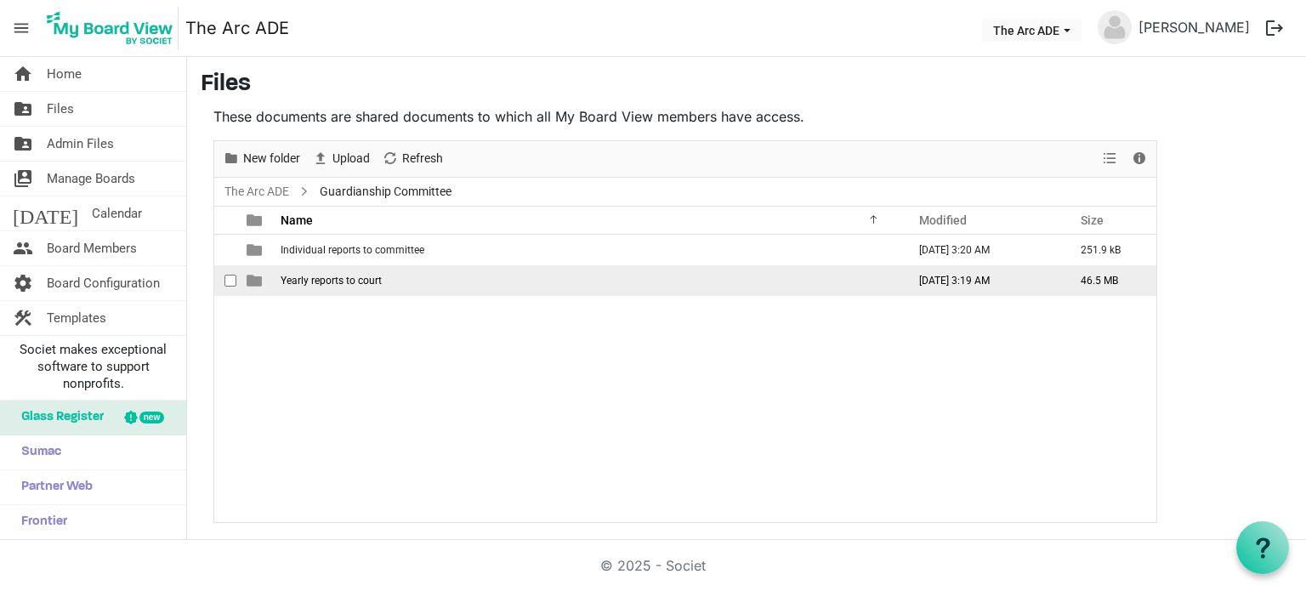
click at [340, 278] on span "Yearly reports to court" at bounding box center [331, 281] width 101 height 12
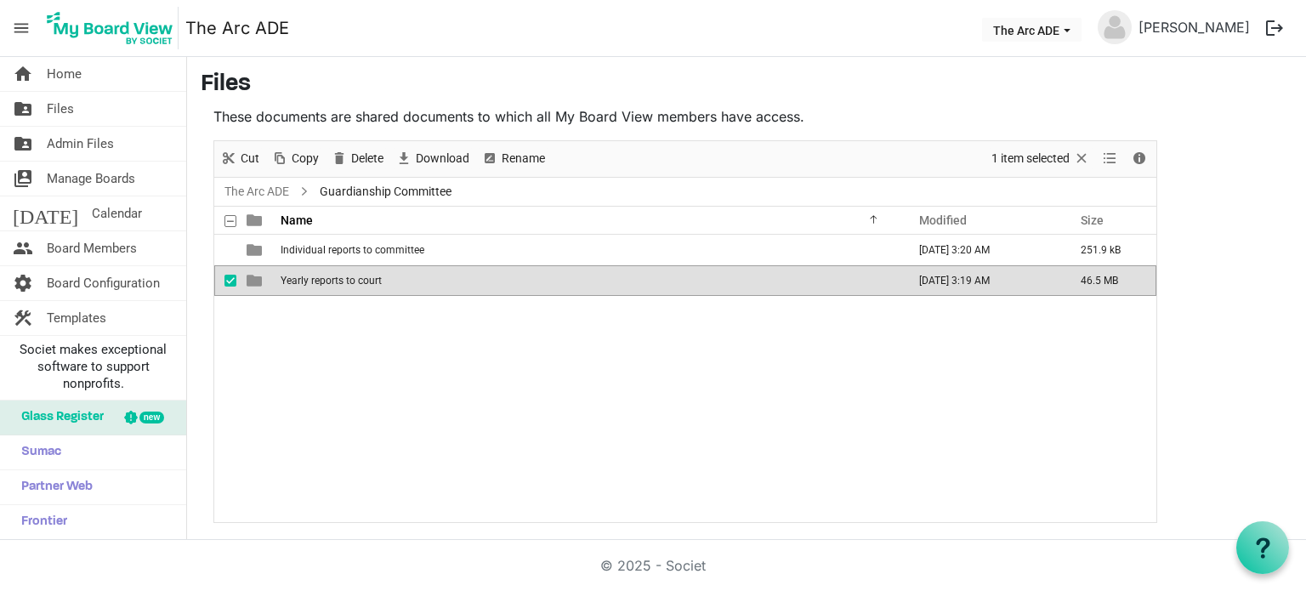
click at [340, 278] on span "Yearly reports to court" at bounding box center [331, 281] width 101 height 12
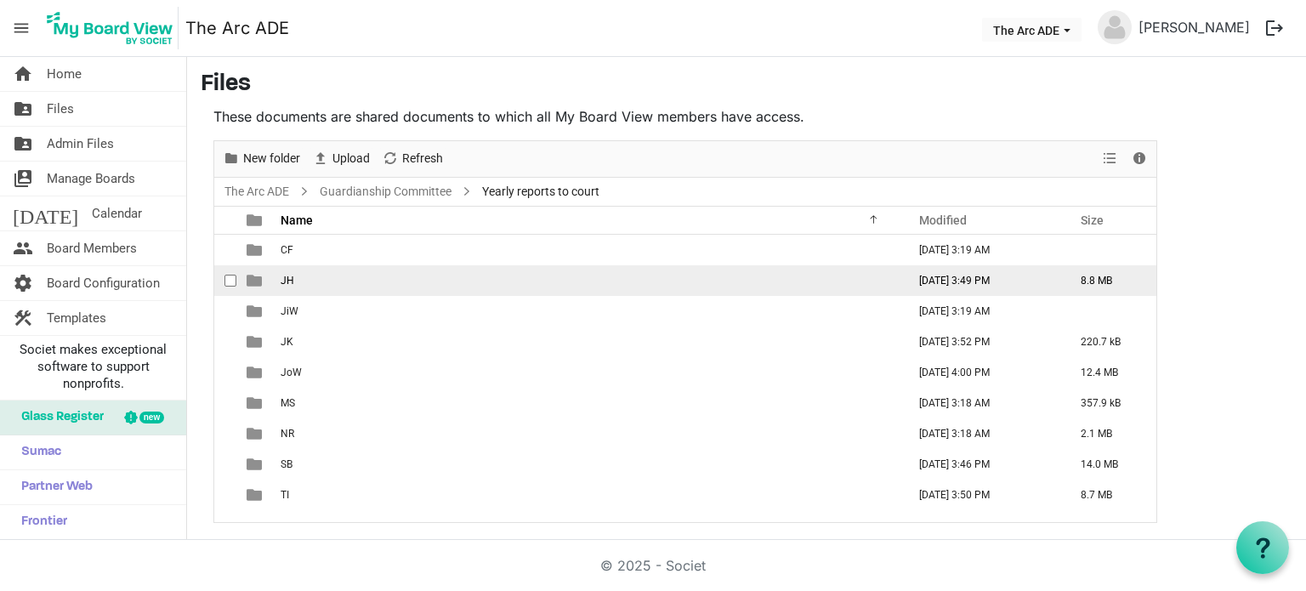
click at [296, 285] on td "JH" at bounding box center [589, 280] width 626 height 31
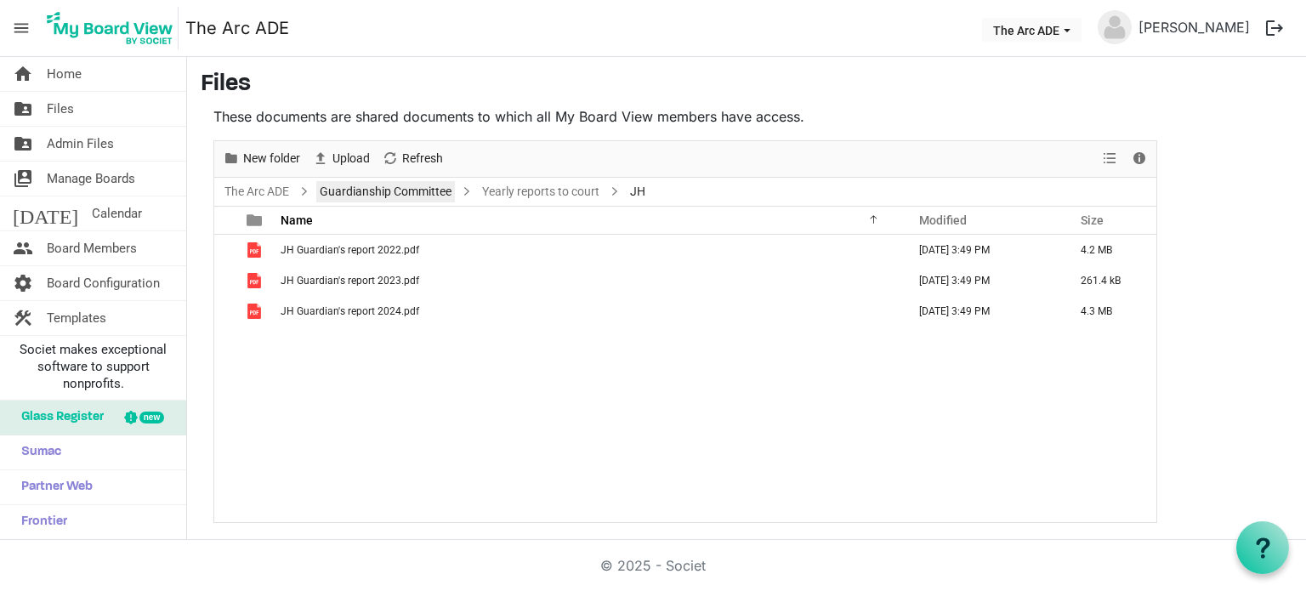
click at [412, 190] on link "Guardianship Committee" at bounding box center [385, 191] width 139 height 21
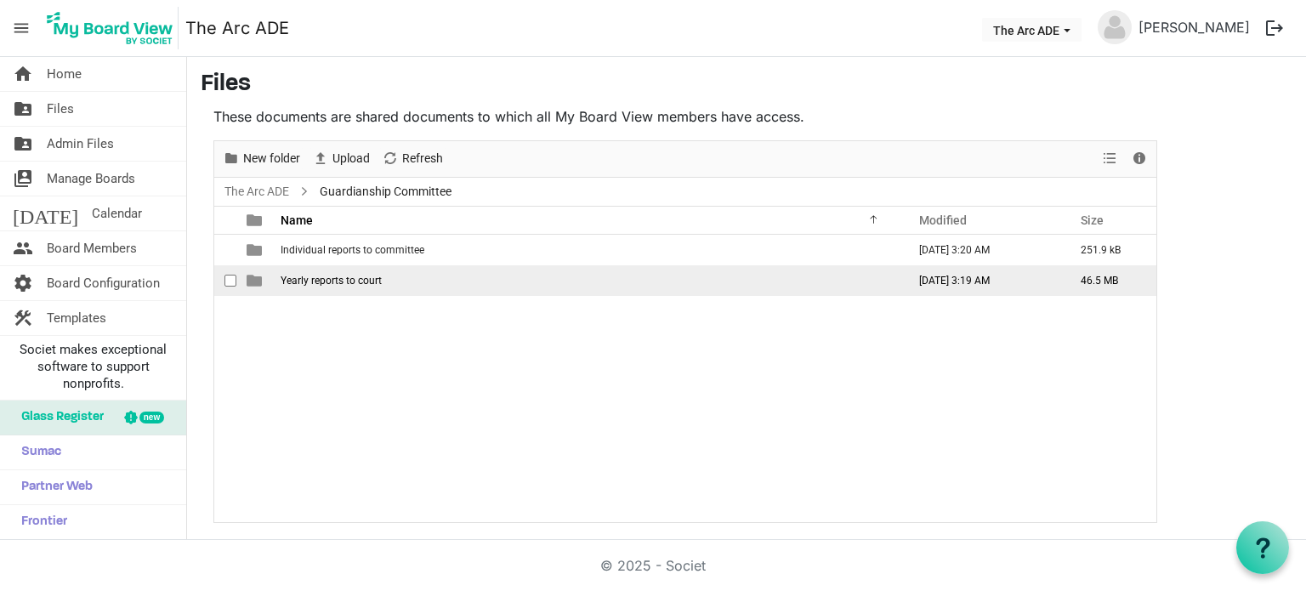
click at [342, 279] on span "Yearly reports to court" at bounding box center [331, 281] width 101 height 12
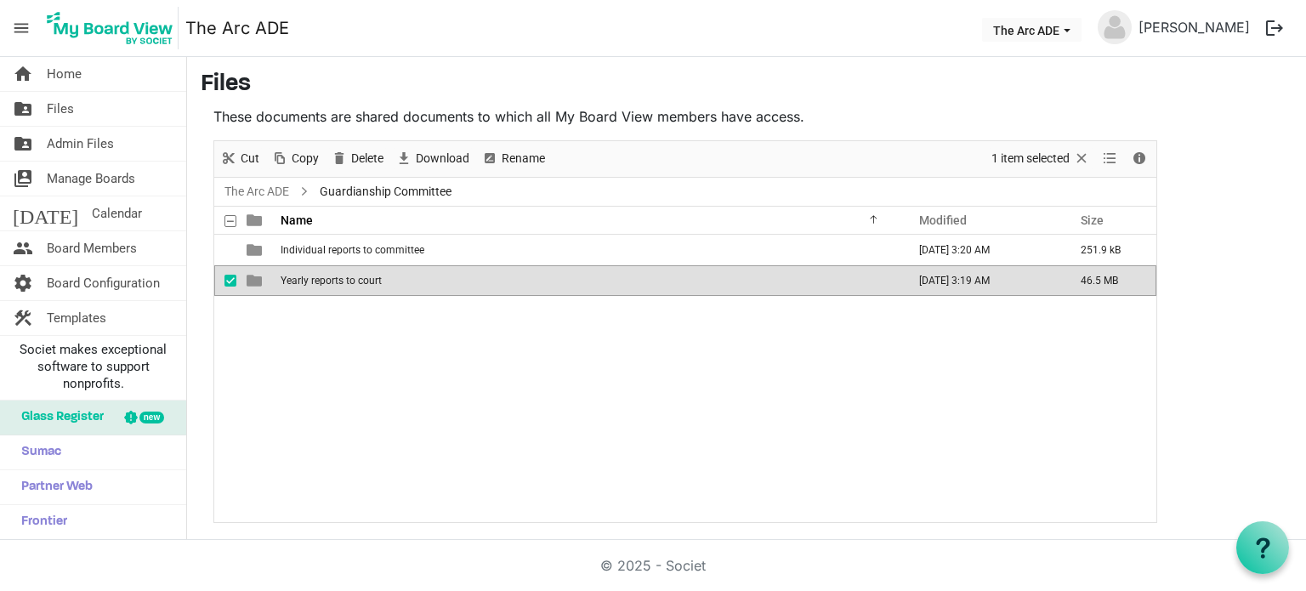
click at [342, 279] on span "Yearly reports to court" at bounding box center [331, 281] width 101 height 12
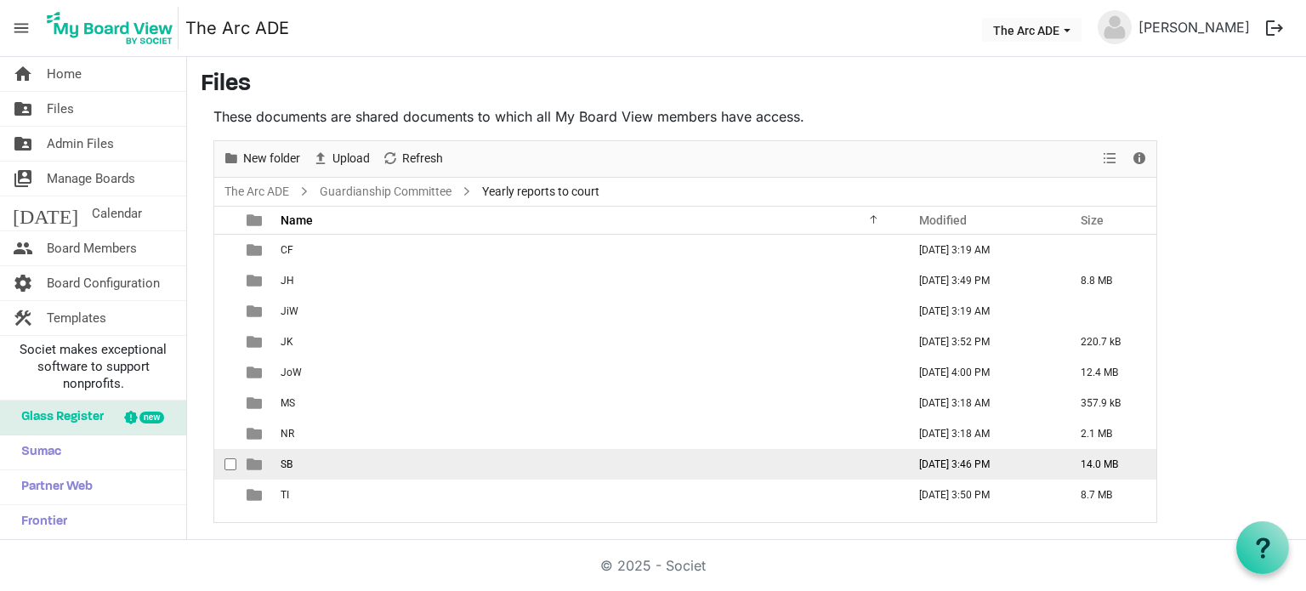
click at [337, 463] on td "SB" at bounding box center [589, 464] width 626 height 31
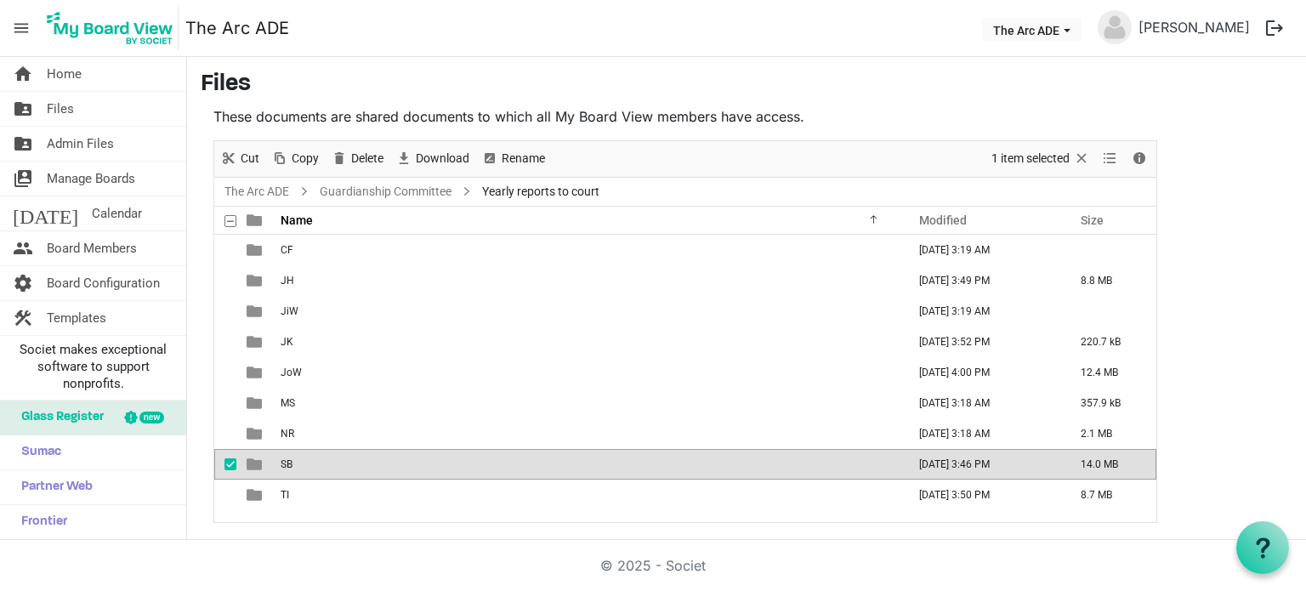
click at [337, 463] on td "SB" at bounding box center [589, 464] width 626 height 31
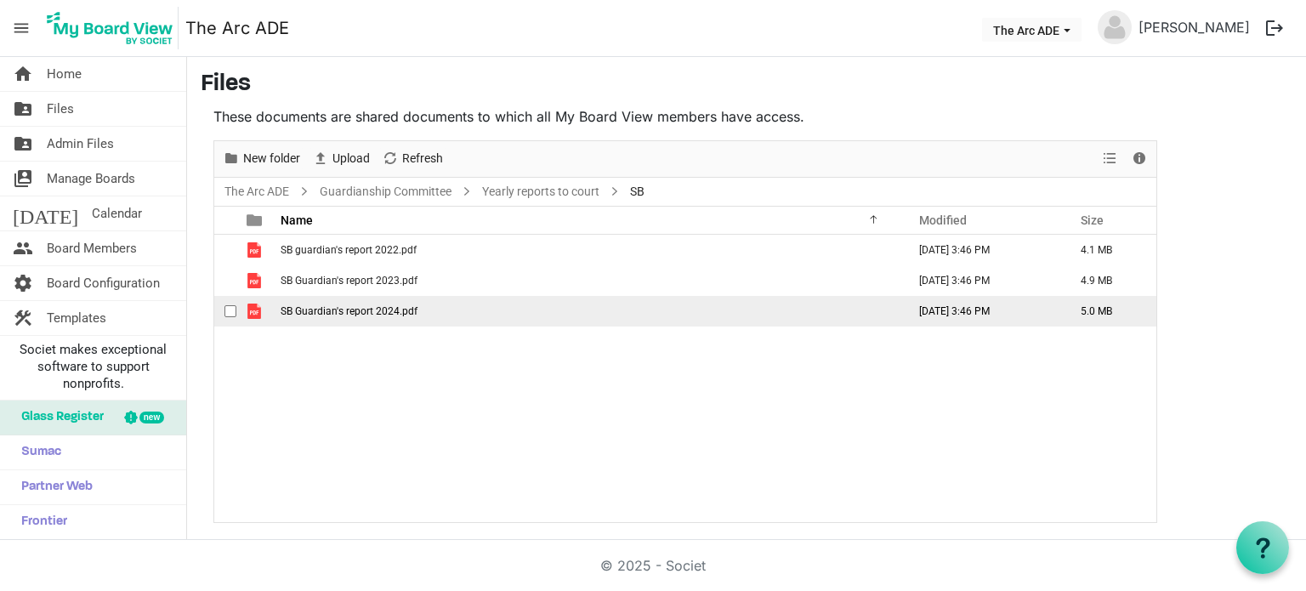
click at [339, 305] on span "SB Guardian's report 2024.pdf" at bounding box center [349, 311] width 137 height 12
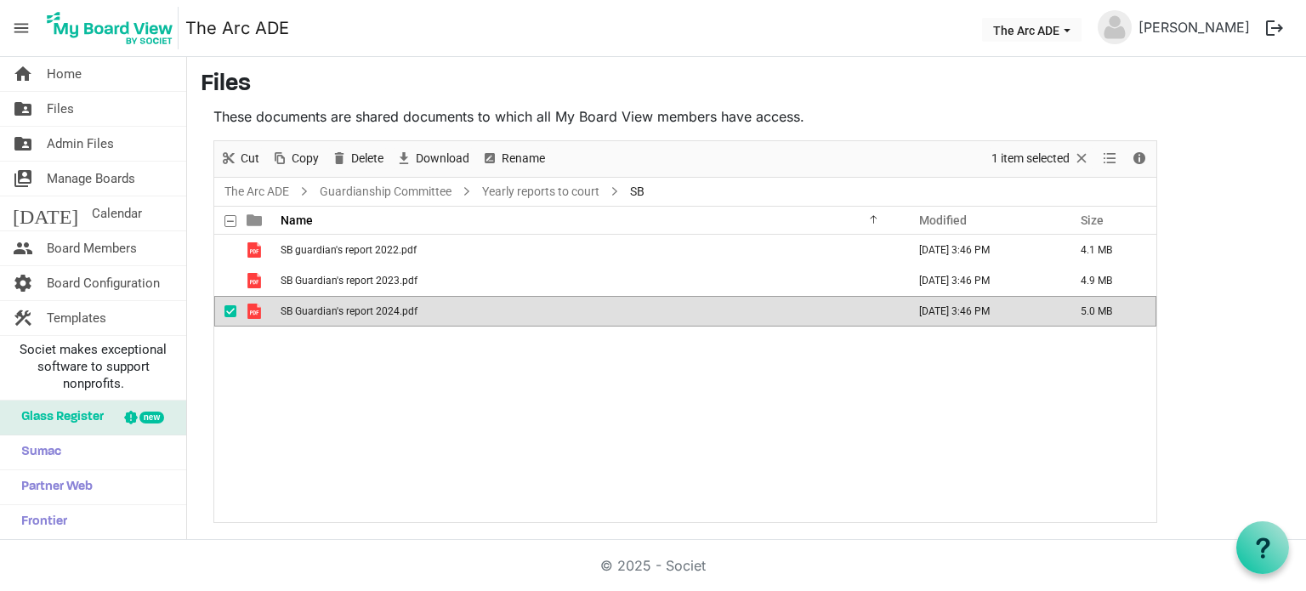
click at [339, 305] on span "SB Guardian's report 2024.pdf" at bounding box center [349, 311] width 137 height 12
click at [452, 190] on link "Guardianship Committee" at bounding box center [385, 191] width 139 height 21
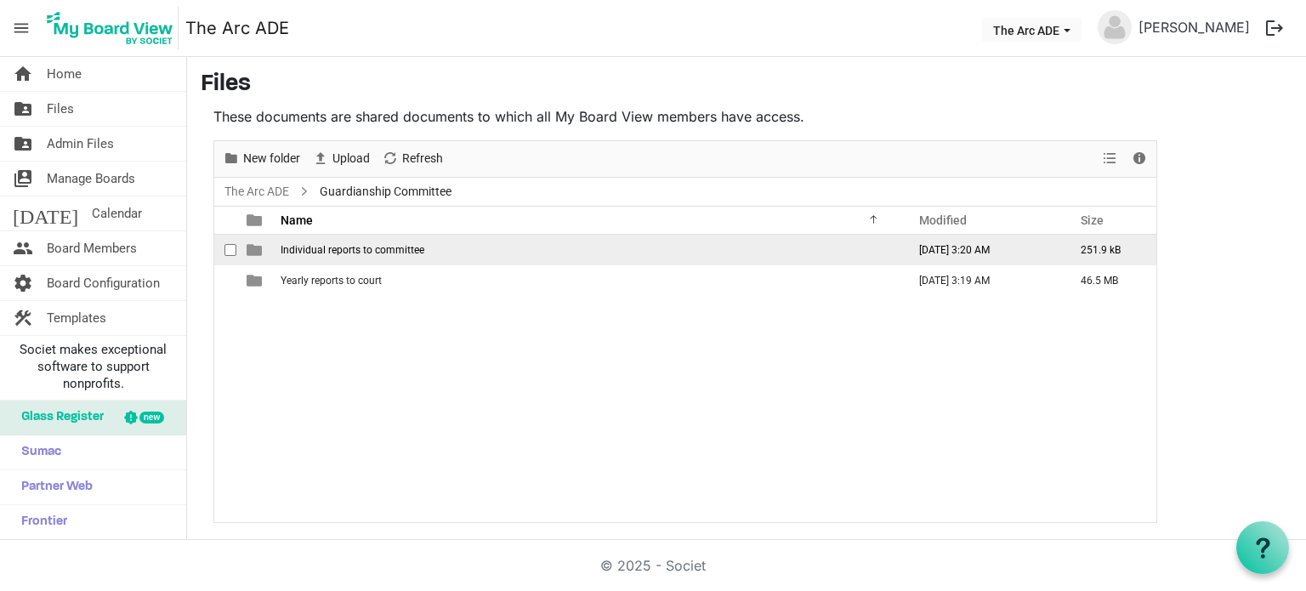
click at [367, 251] on span "Individual reports to committee" at bounding box center [353, 250] width 144 height 12
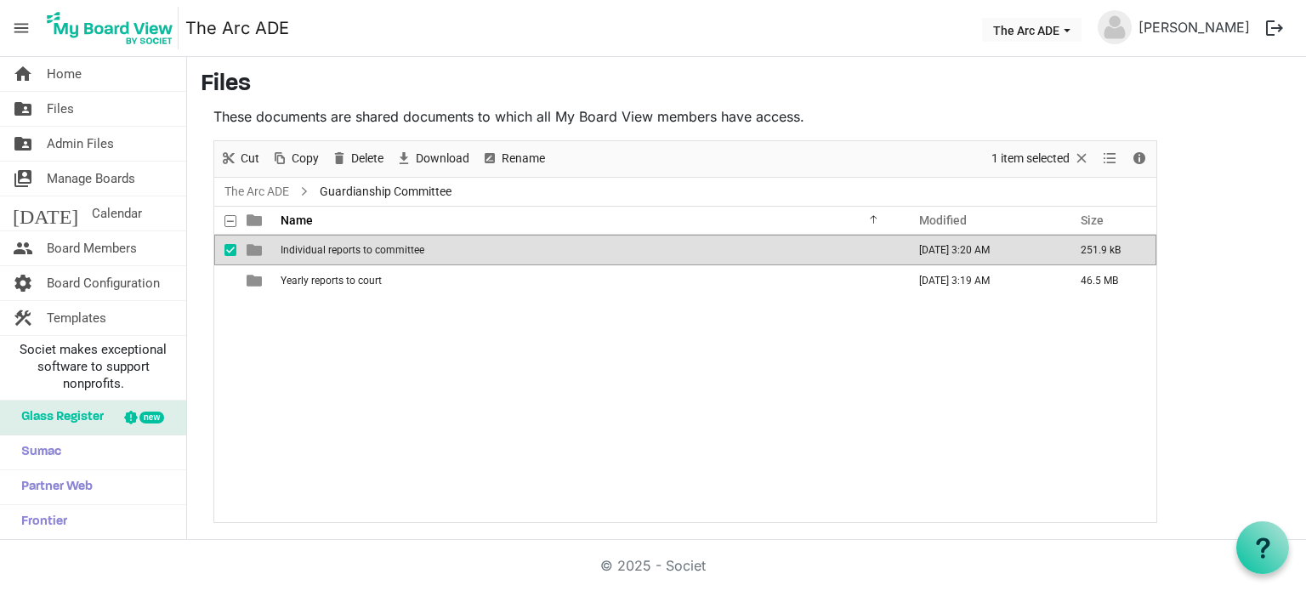
click at [367, 251] on span "Individual reports to committee" at bounding box center [353, 250] width 144 height 12
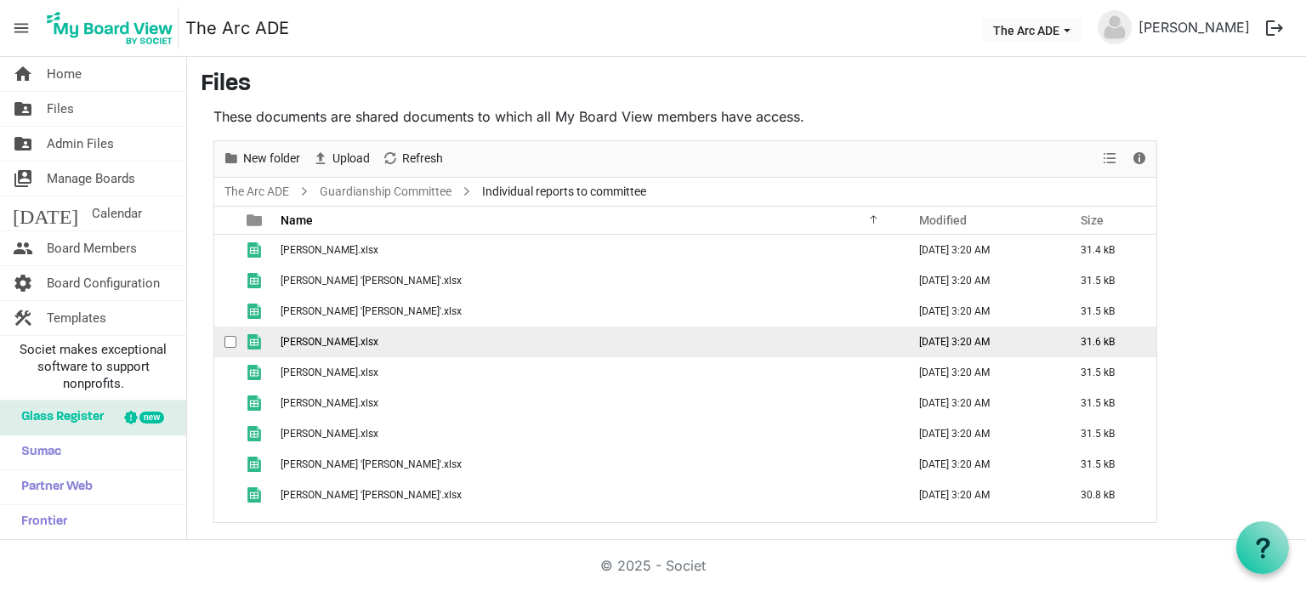
click at [328, 338] on span "[PERSON_NAME].xlsx" at bounding box center [330, 342] width 98 height 12
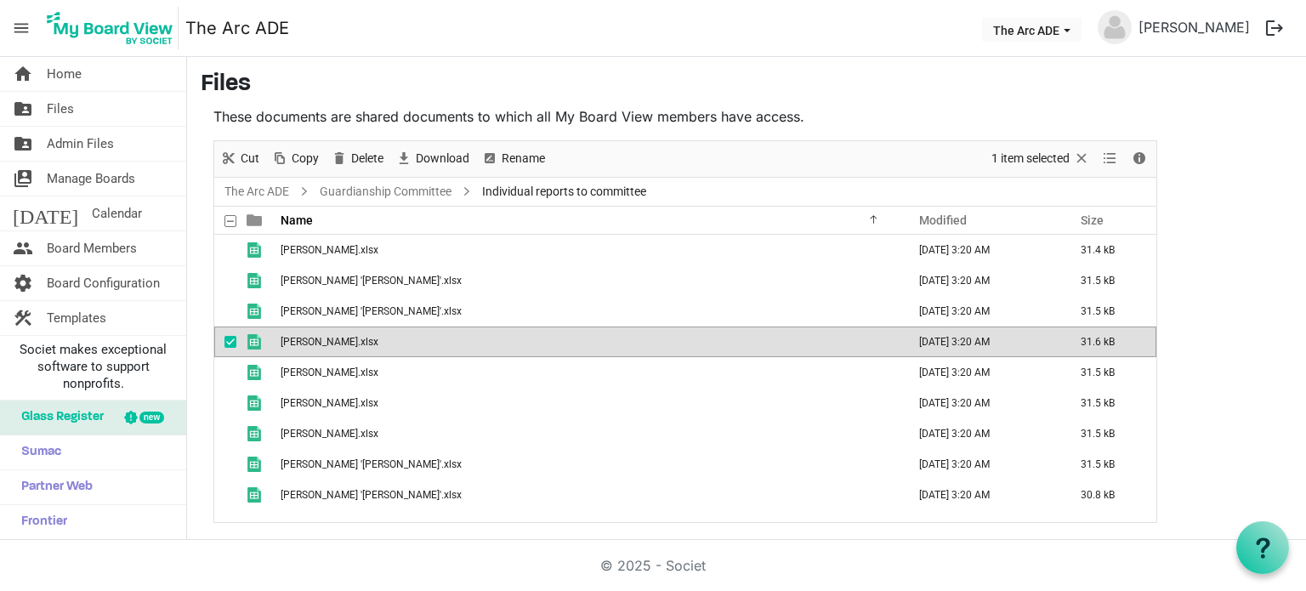
click at [328, 338] on span "[PERSON_NAME].xlsx" at bounding box center [330, 342] width 98 height 12
click at [73, 74] on span "Home" at bounding box center [64, 74] width 35 height 34
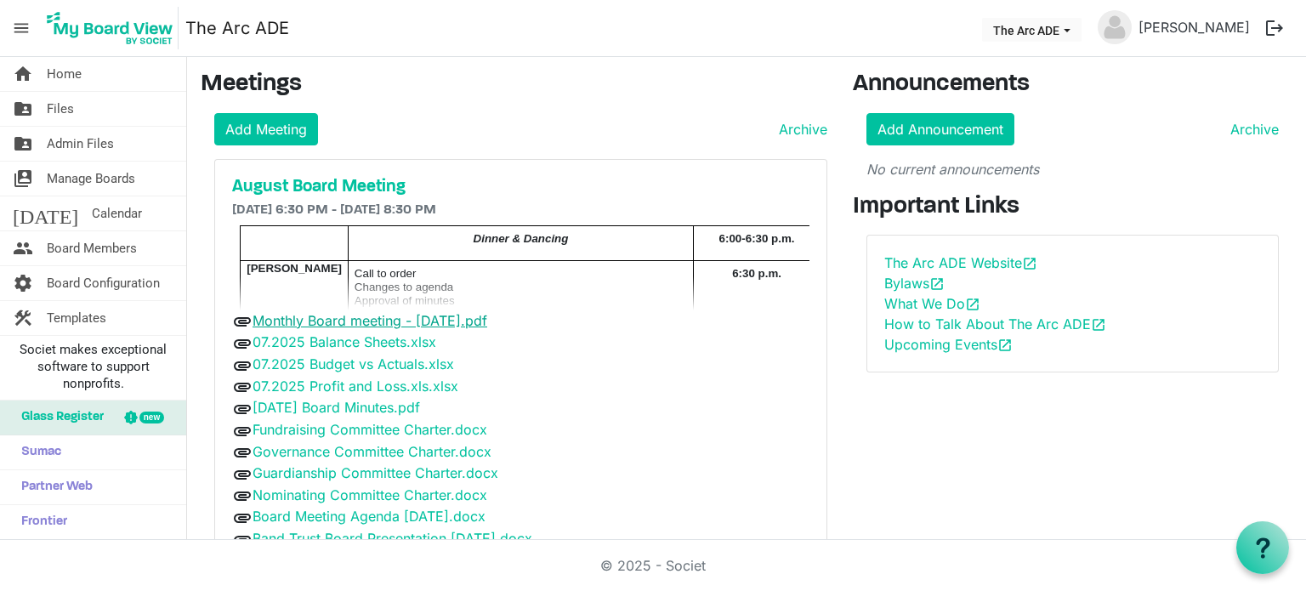
click at [467, 319] on link "Monthly Board meeting - [DATE].pdf" at bounding box center [370, 320] width 235 height 17
click at [395, 508] on link "Board Meeting Agenda [DATE].docx" at bounding box center [369, 516] width 233 height 17
click at [358, 537] on link "Band Trust Board Presentation [DATE].docx" at bounding box center [393, 538] width 280 height 17
